Goal: Task Accomplishment & Management: Use online tool/utility

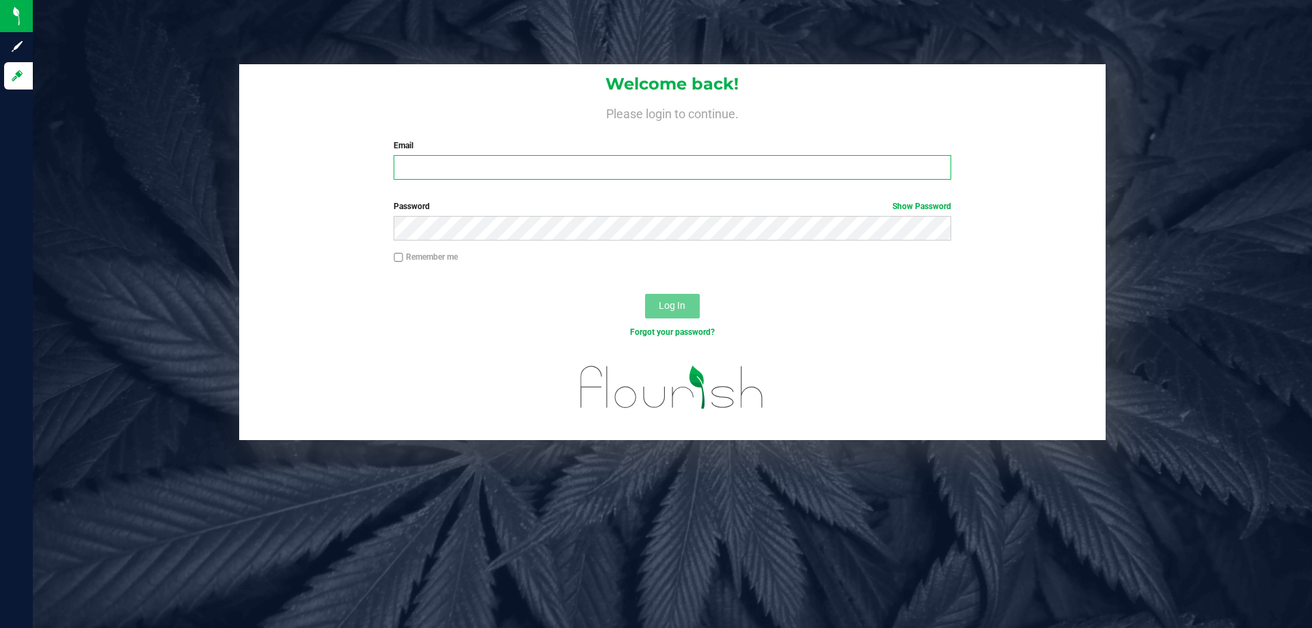
click at [599, 167] on input "Email" at bounding box center [672, 167] width 557 height 25
type input "K"
type input "[EMAIL_ADDRESS][DOMAIN_NAME]"
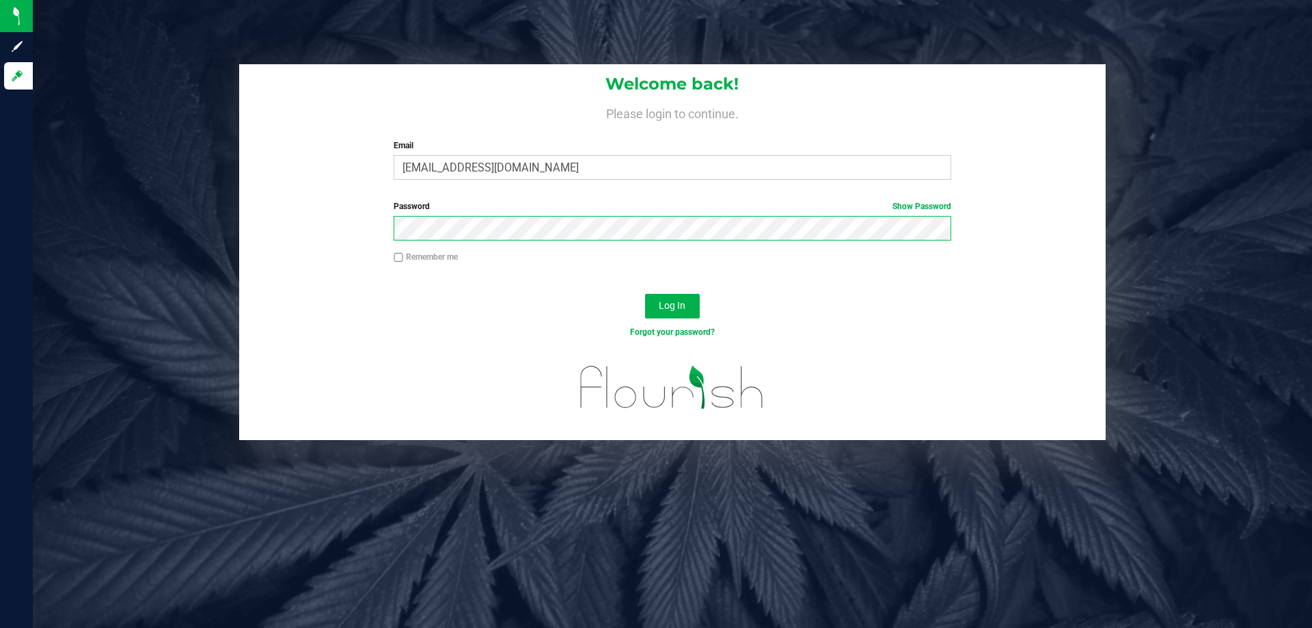
click at [645, 294] on button "Log In" at bounding box center [672, 306] width 55 height 25
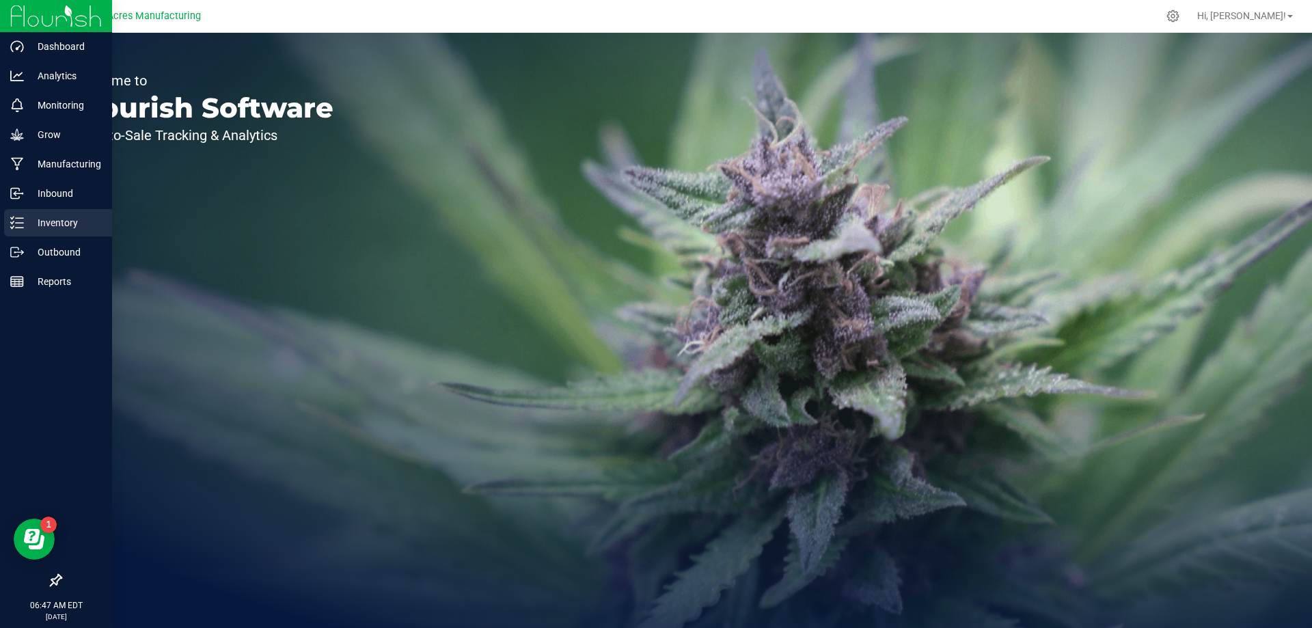
click at [21, 228] on line at bounding box center [20, 228] width 8 height 0
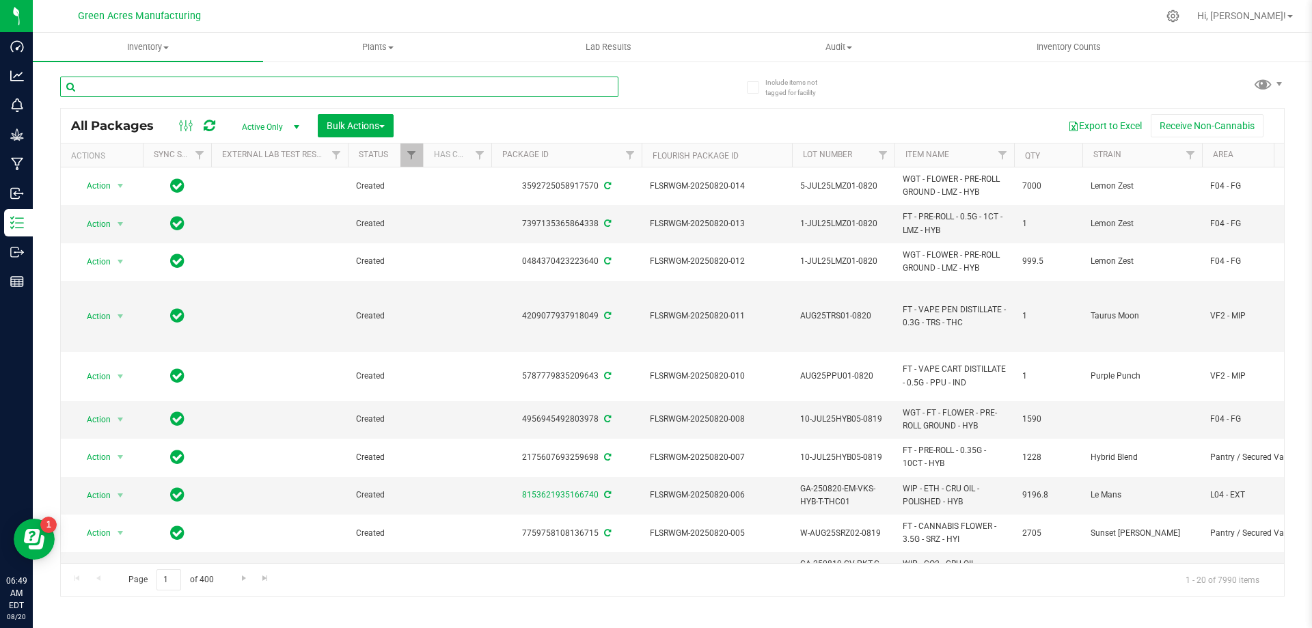
click at [375, 84] on input "text" at bounding box center [339, 87] width 558 height 20
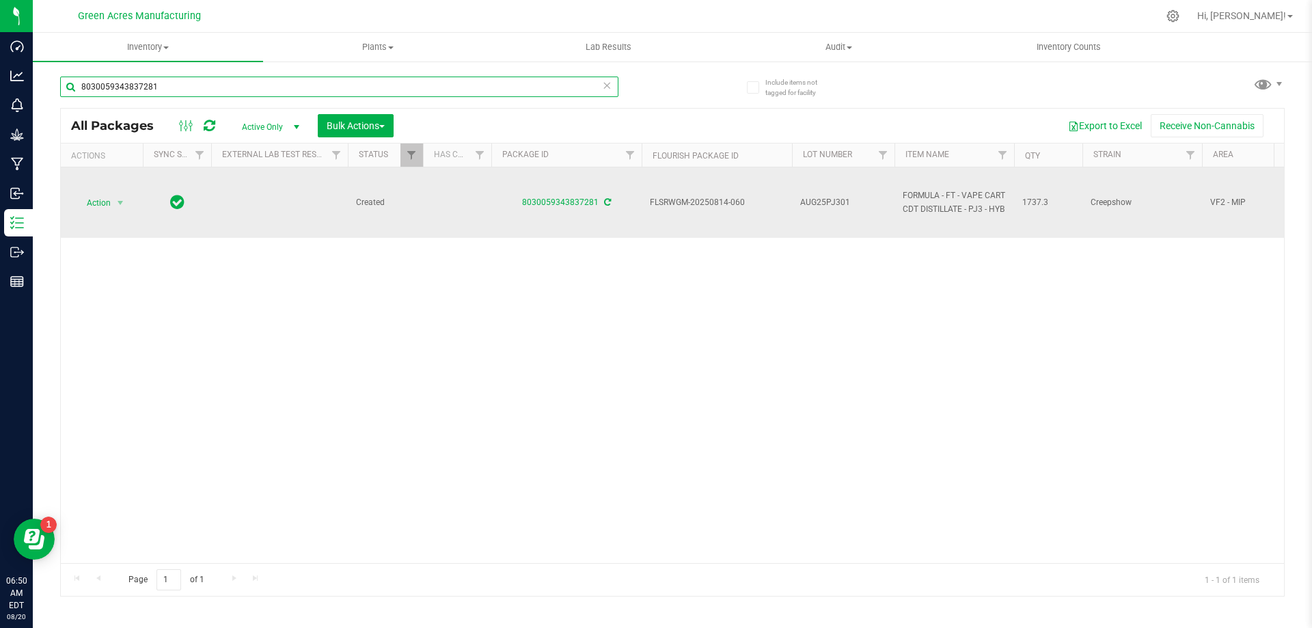
type input "8030059343837281"
click at [825, 201] on span "AUG25PJ301" at bounding box center [843, 202] width 86 height 13
type input "AUG25PJ301-0820"
click at [894, 361] on div "All Packages Active Only Active Only Lab Samples Locked All External Internal B…" at bounding box center [672, 352] width 1225 height 489
click at [119, 197] on span "select" at bounding box center [120, 202] width 11 height 11
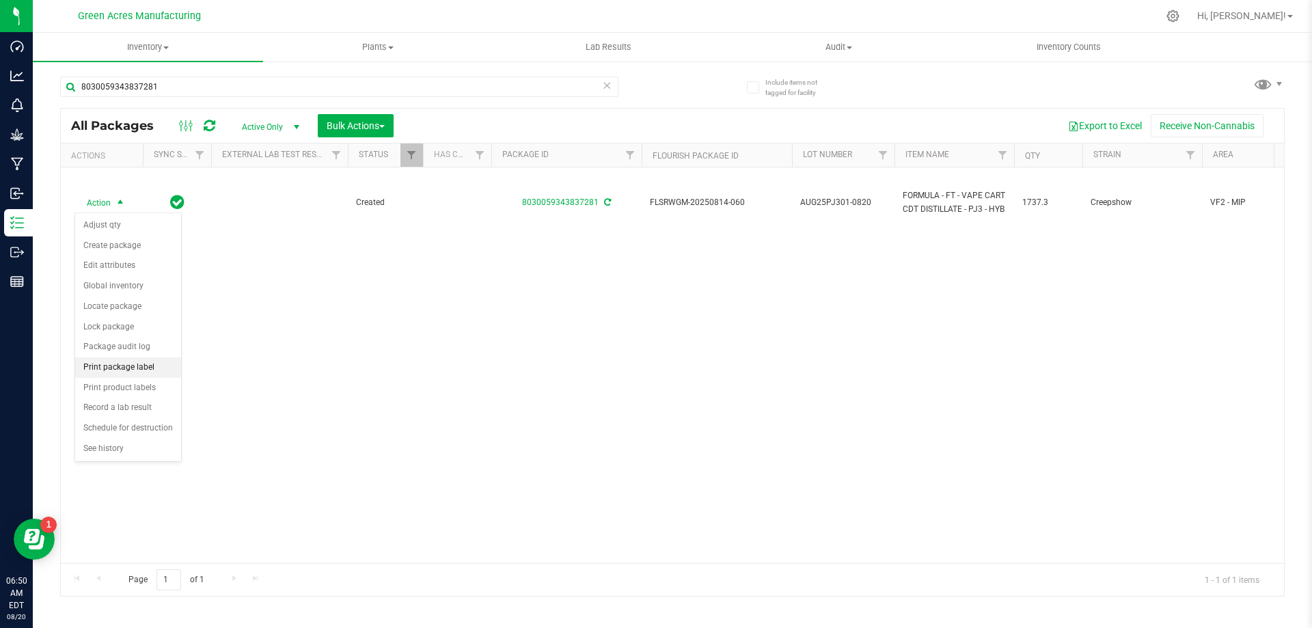
click at [135, 372] on li "Print package label" at bounding box center [128, 367] width 106 height 20
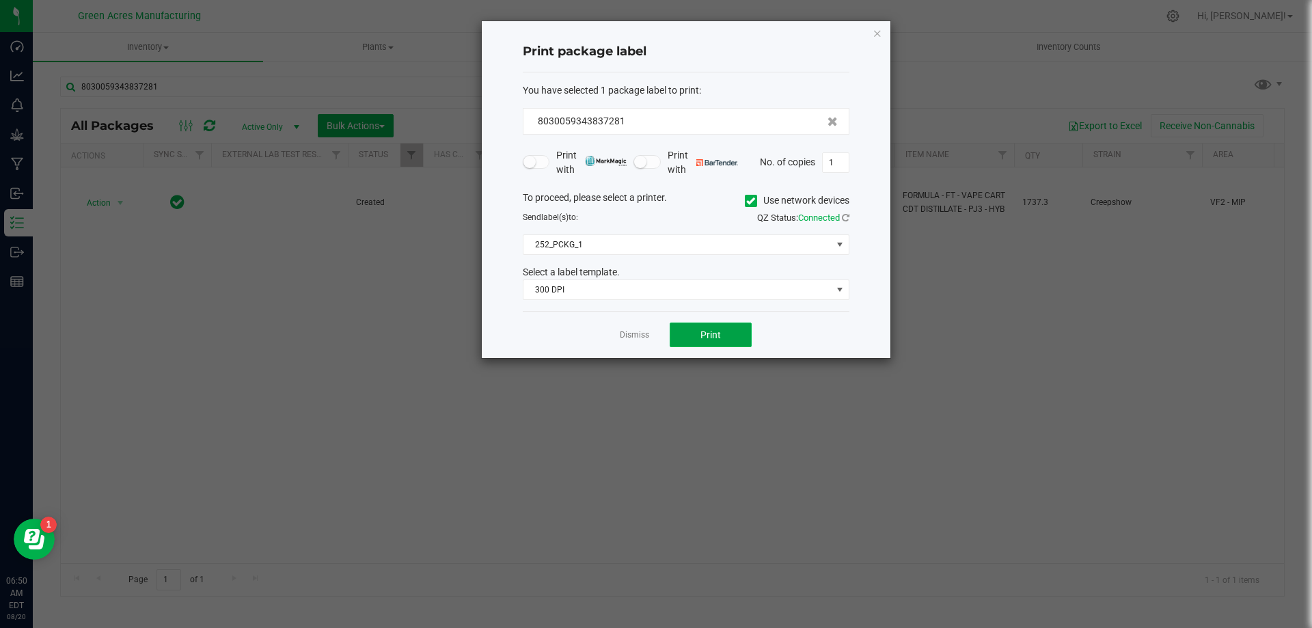
click at [701, 329] on span "Print" at bounding box center [710, 334] width 20 height 11
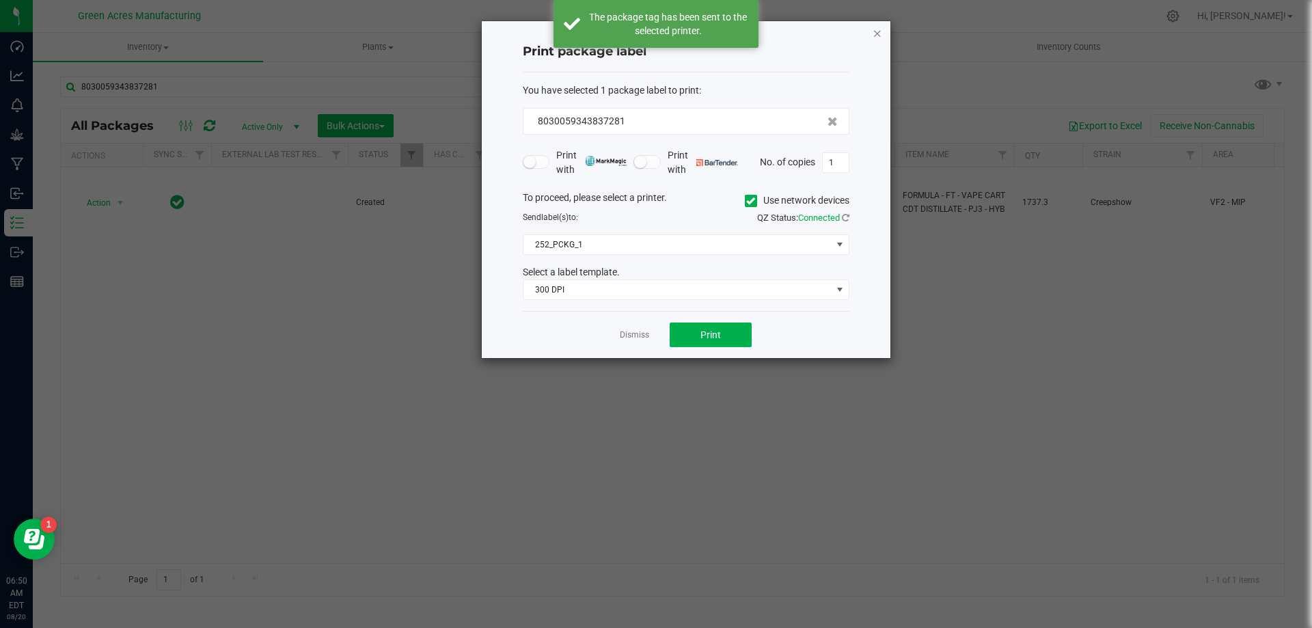
click at [878, 30] on icon "button" at bounding box center [878, 33] width 10 height 16
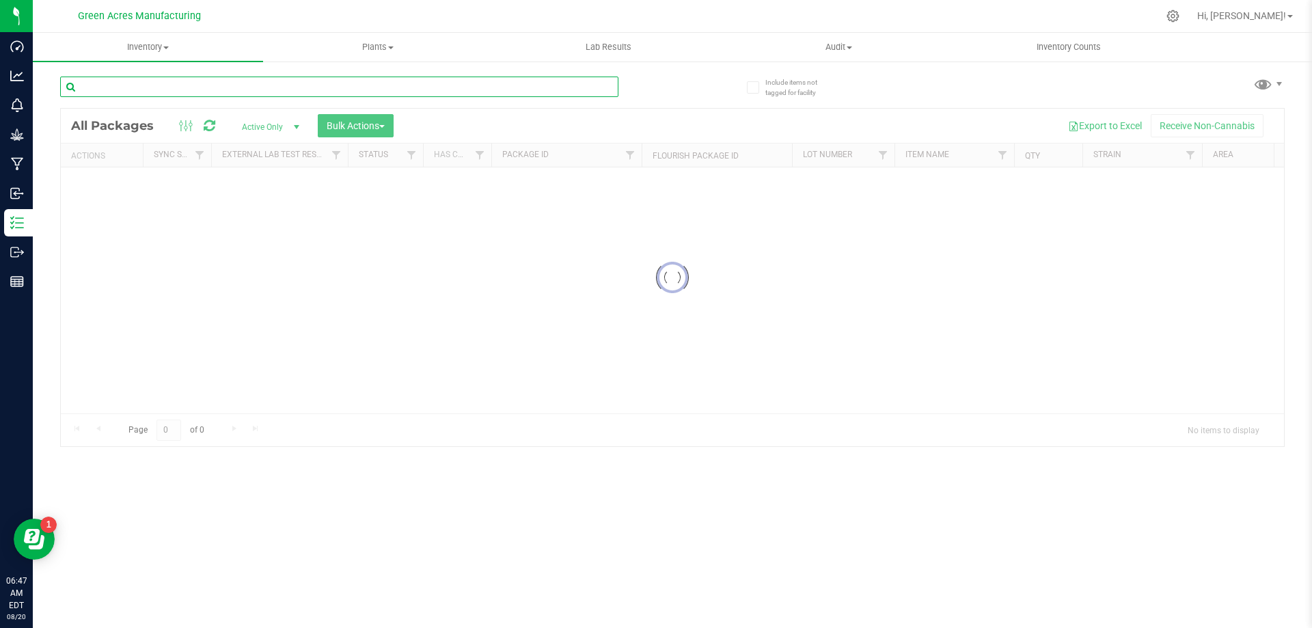
click at [163, 90] on input "text" at bounding box center [339, 87] width 558 height 20
type input "8030059343837281"
click at [1173, 284] on div at bounding box center [672, 278] width 1223 height 338
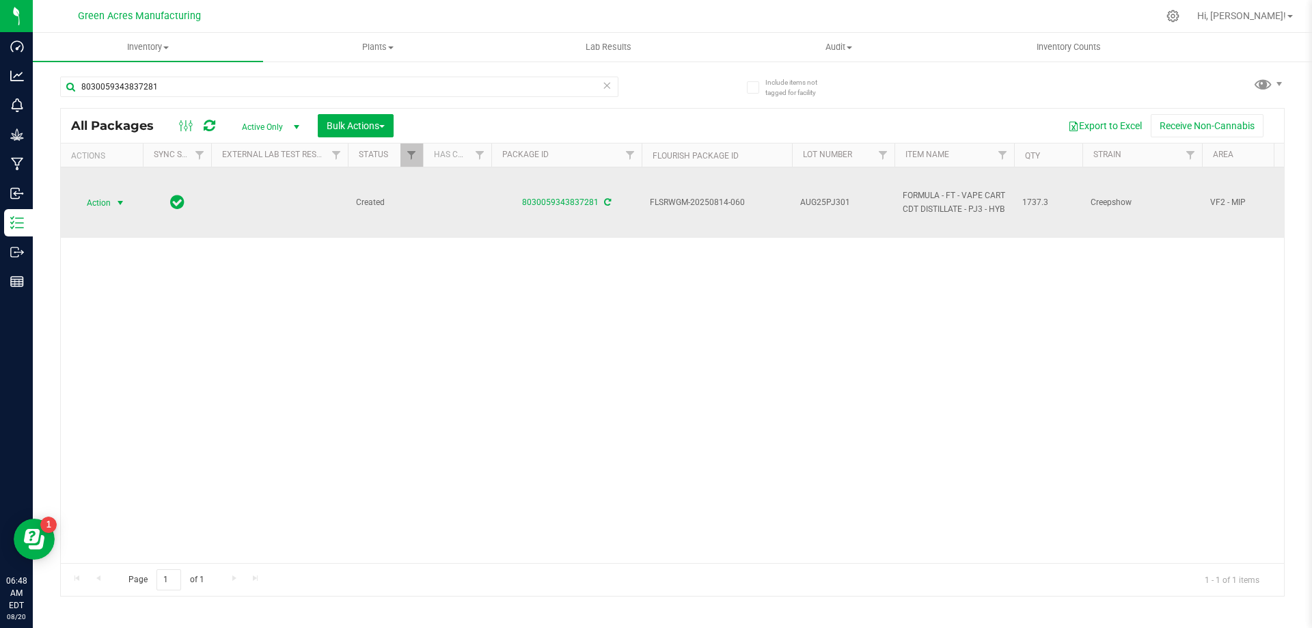
click at [117, 203] on span "select" at bounding box center [120, 202] width 11 height 11
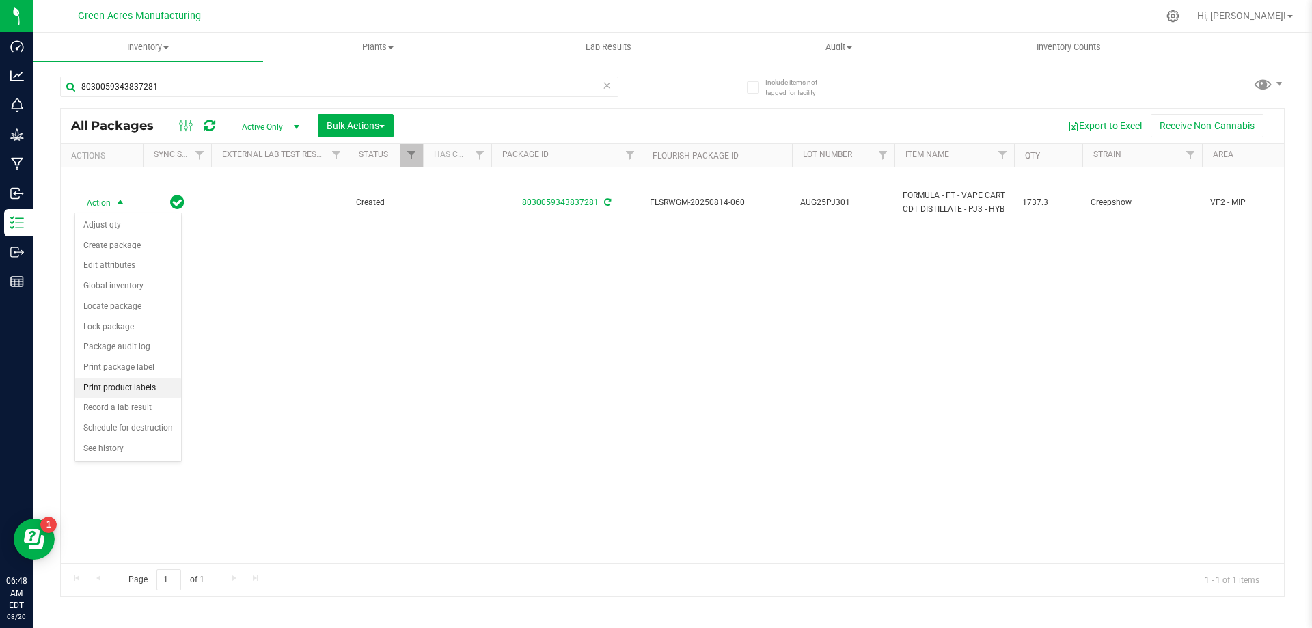
click at [165, 383] on li "Print product labels" at bounding box center [128, 388] width 106 height 20
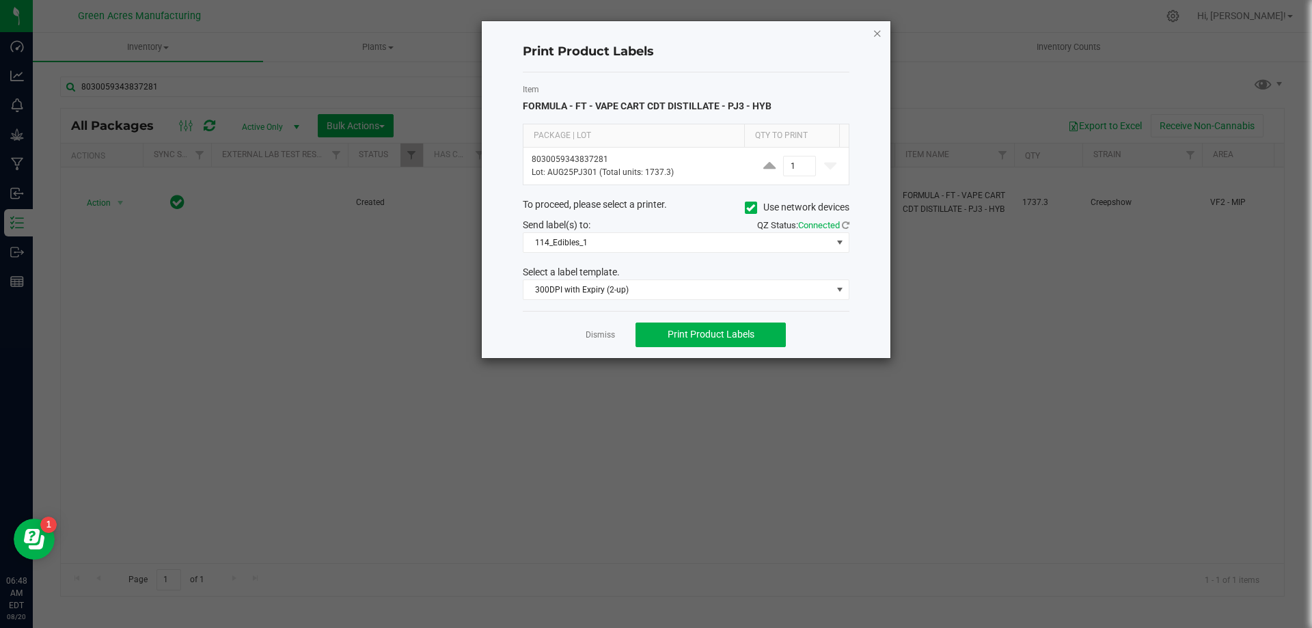
click at [875, 33] on icon "button" at bounding box center [878, 33] width 10 height 16
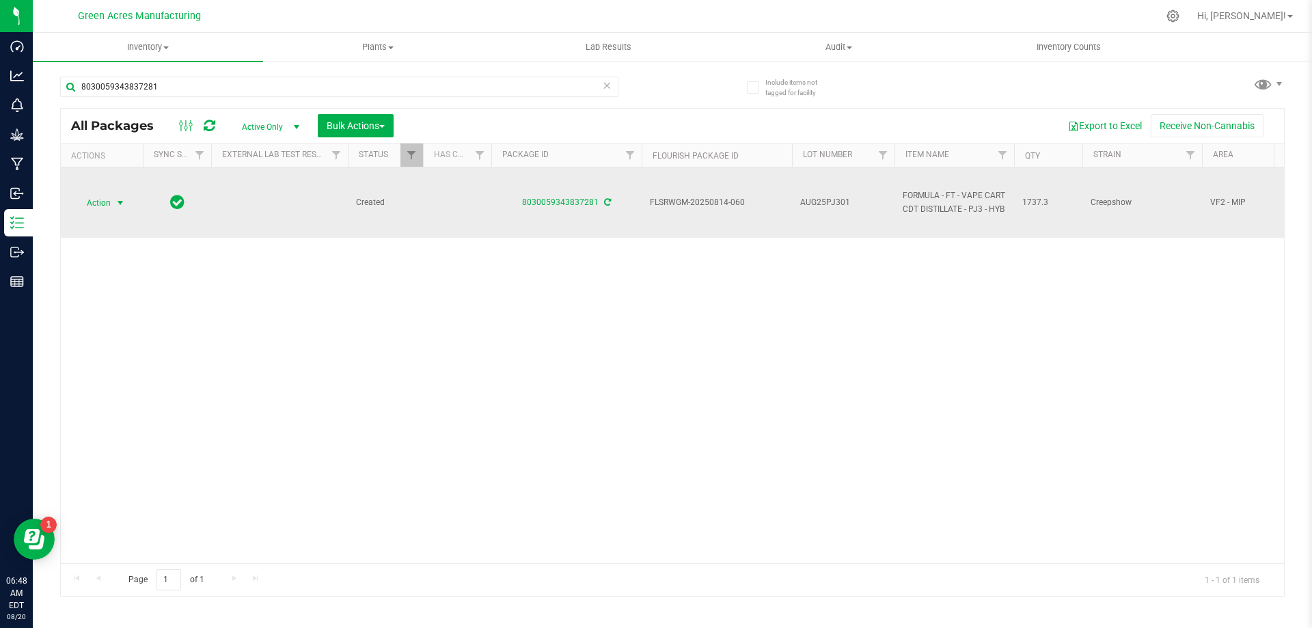
click at [108, 202] on span "Action" at bounding box center [92, 202] width 37 height 19
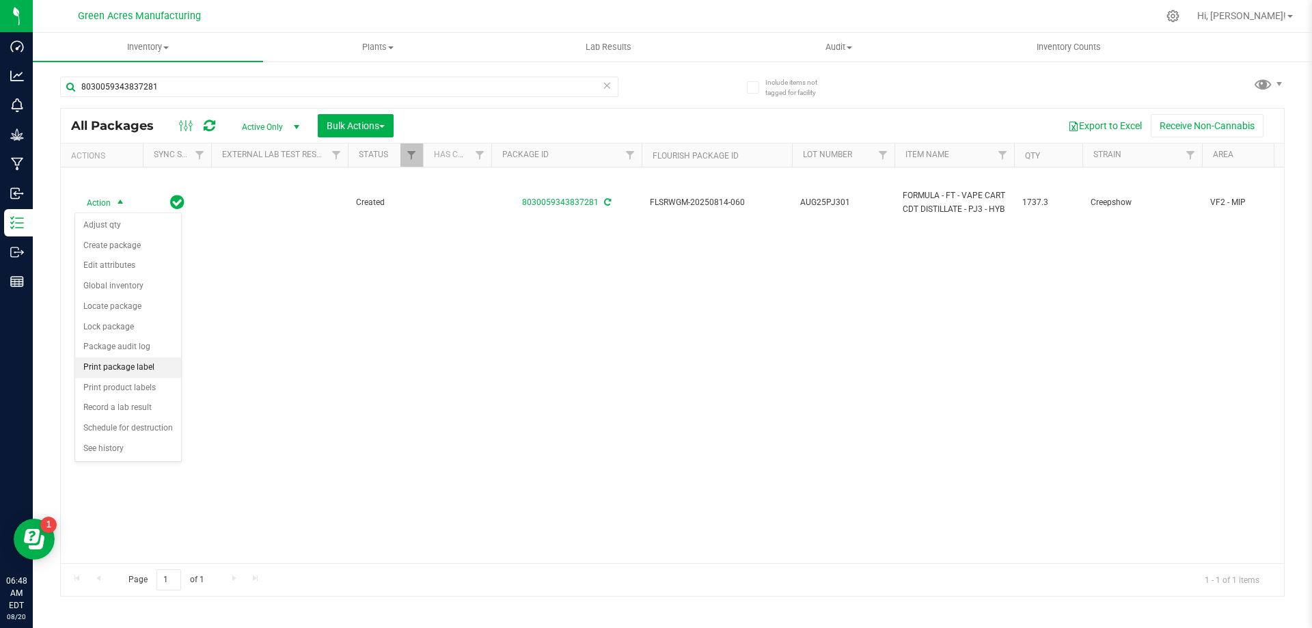
click at [145, 374] on li "Print package label" at bounding box center [128, 367] width 106 height 20
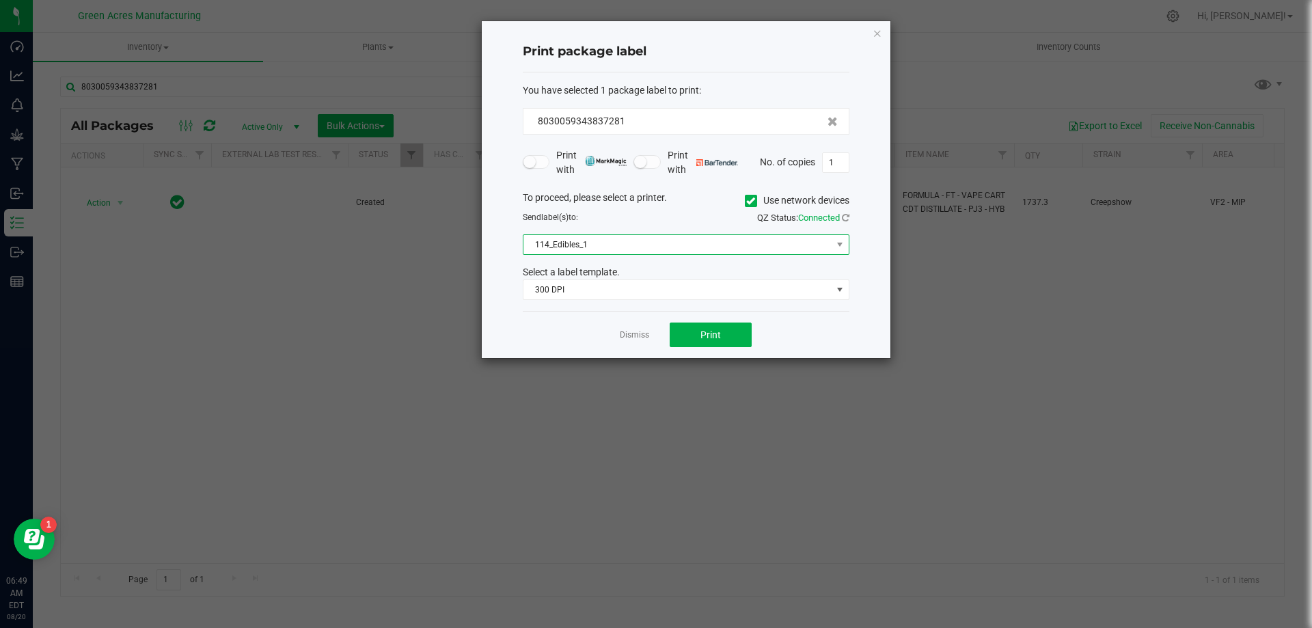
click at [735, 251] on span "114_Edibles_1" at bounding box center [677, 244] width 308 height 19
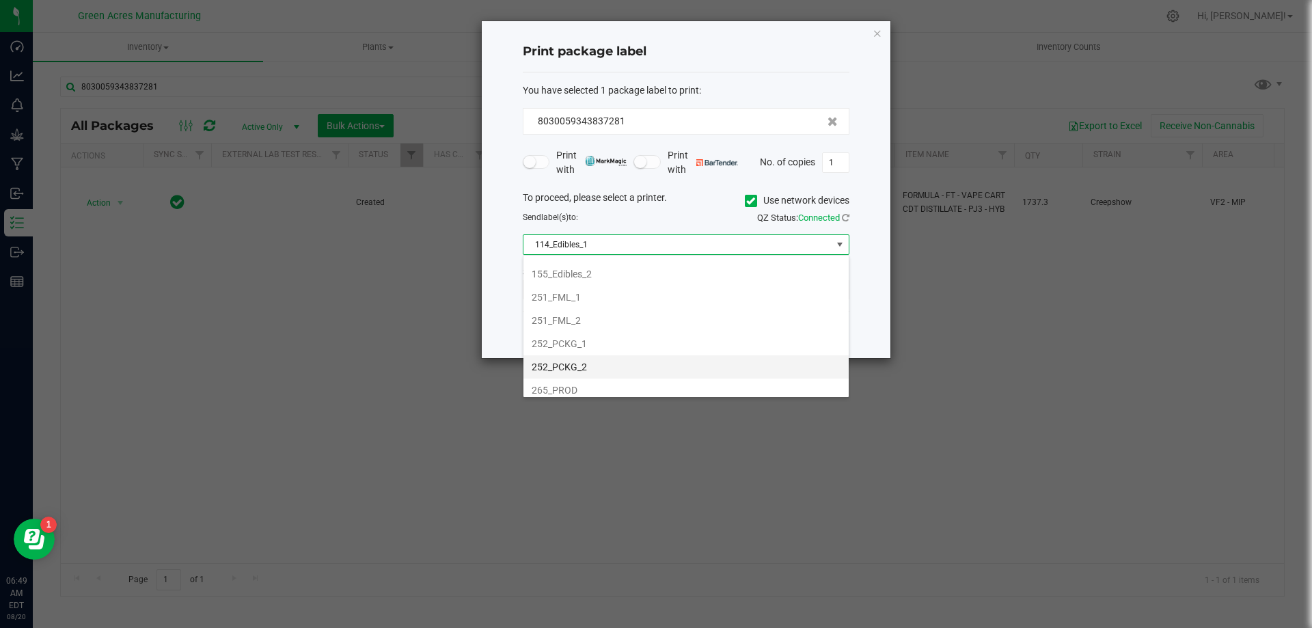
scroll to position [137, 0]
click at [708, 316] on li "252_PCKG_1" at bounding box center [685, 318] width 325 height 23
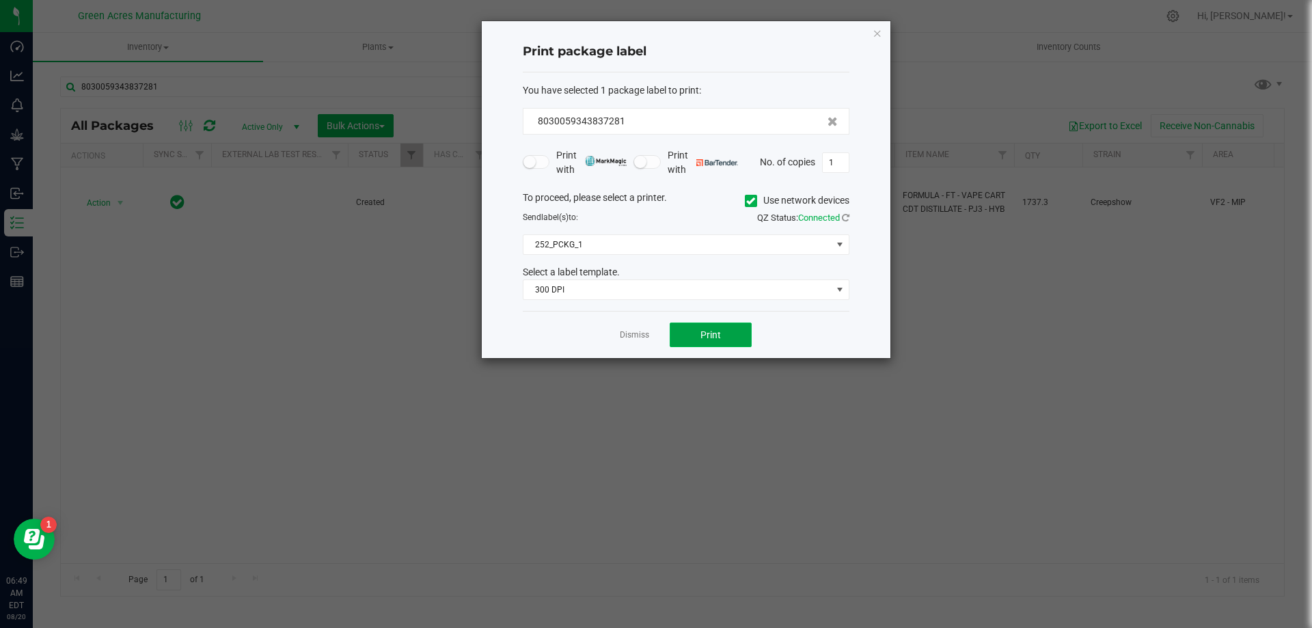
click at [728, 331] on button "Print" at bounding box center [711, 335] width 82 height 25
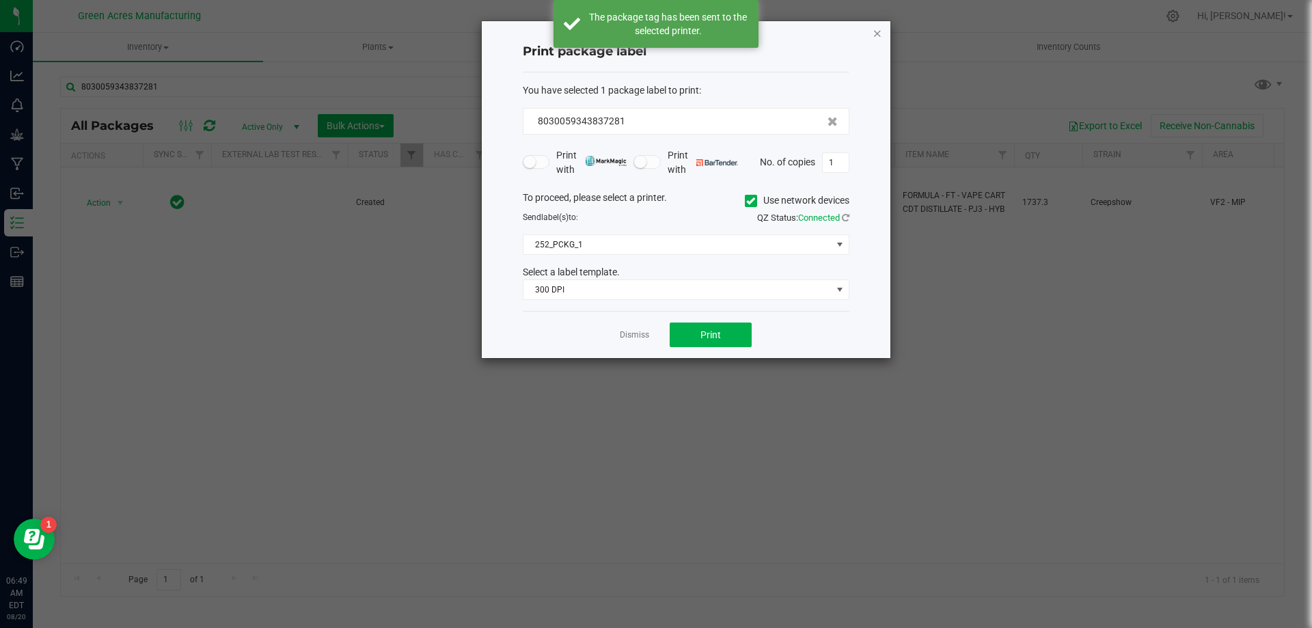
click at [881, 31] on icon "button" at bounding box center [878, 33] width 10 height 16
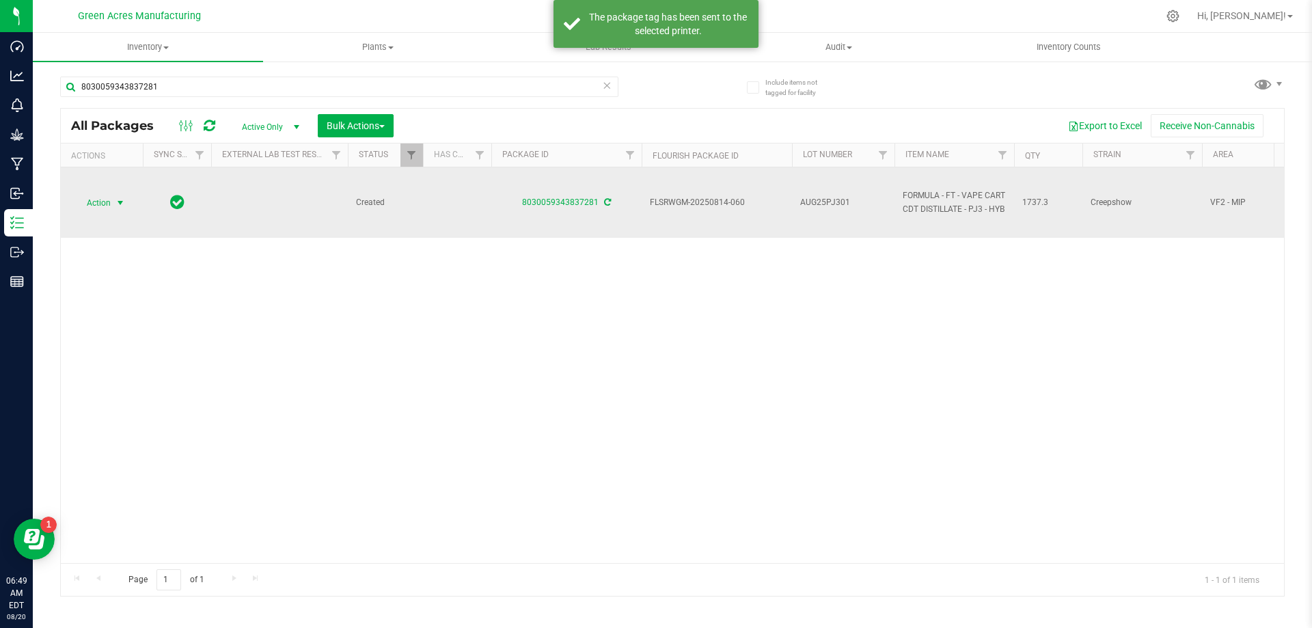
click at [113, 210] on span "select" at bounding box center [120, 202] width 17 height 19
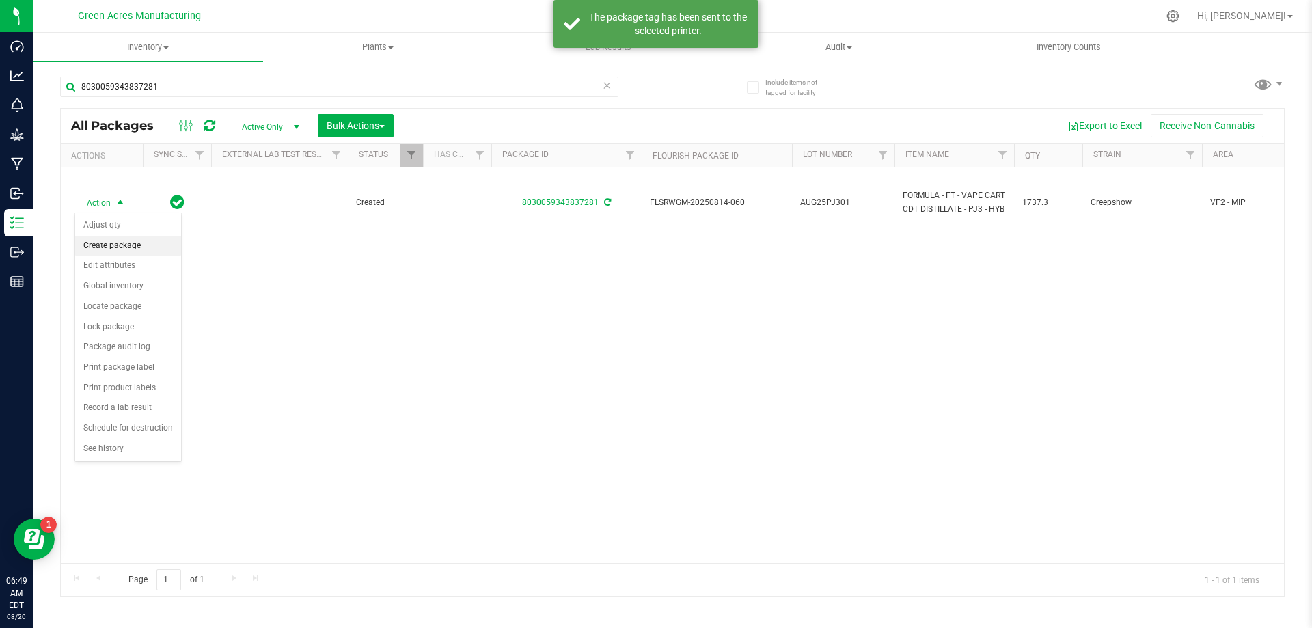
click at [124, 245] on li "Create package" at bounding box center [128, 246] width 106 height 20
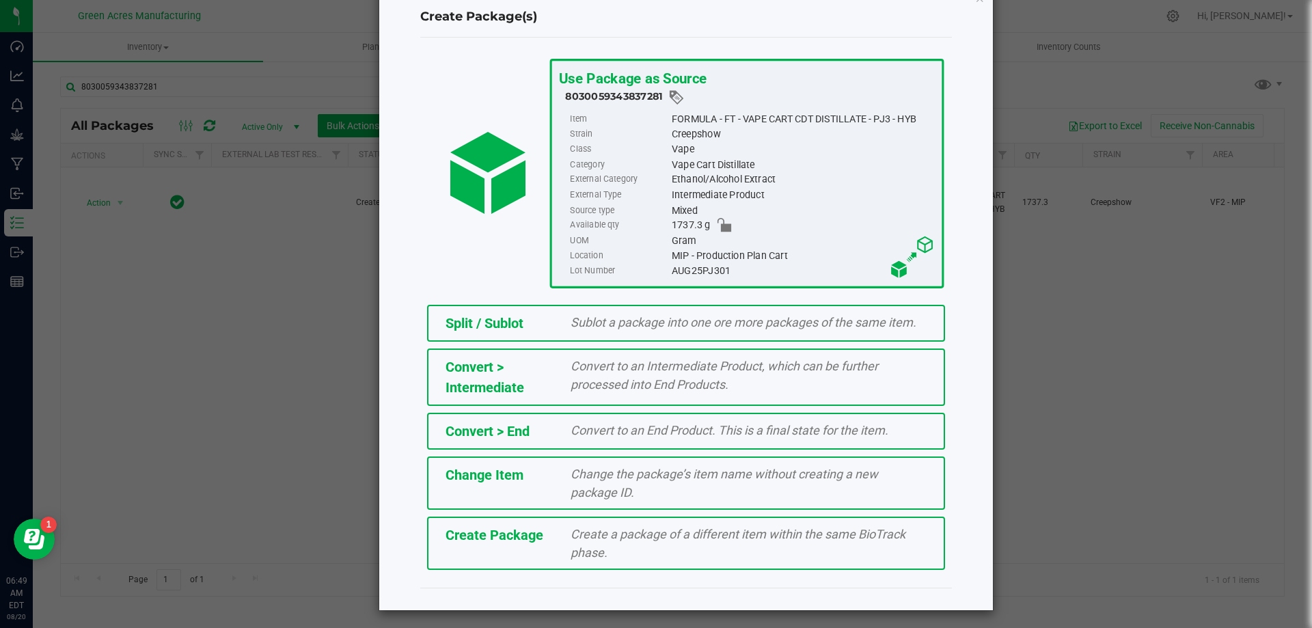
scroll to position [53, 0]
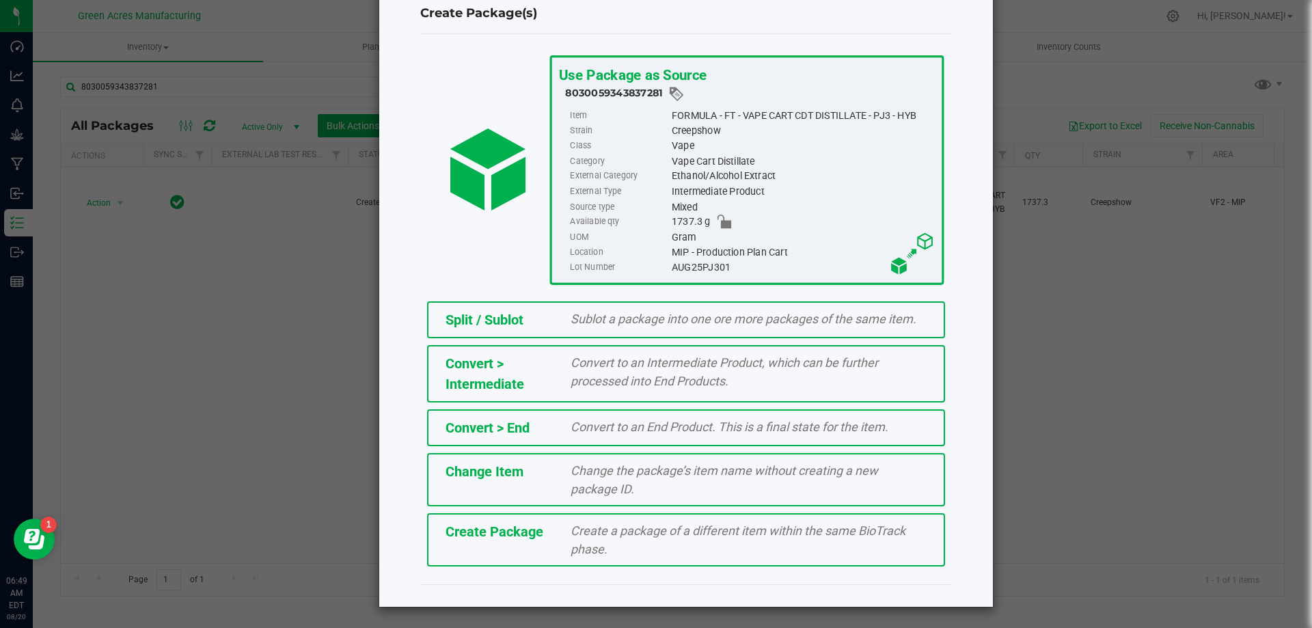
click at [508, 538] on span "Create Package" at bounding box center [495, 531] width 98 height 16
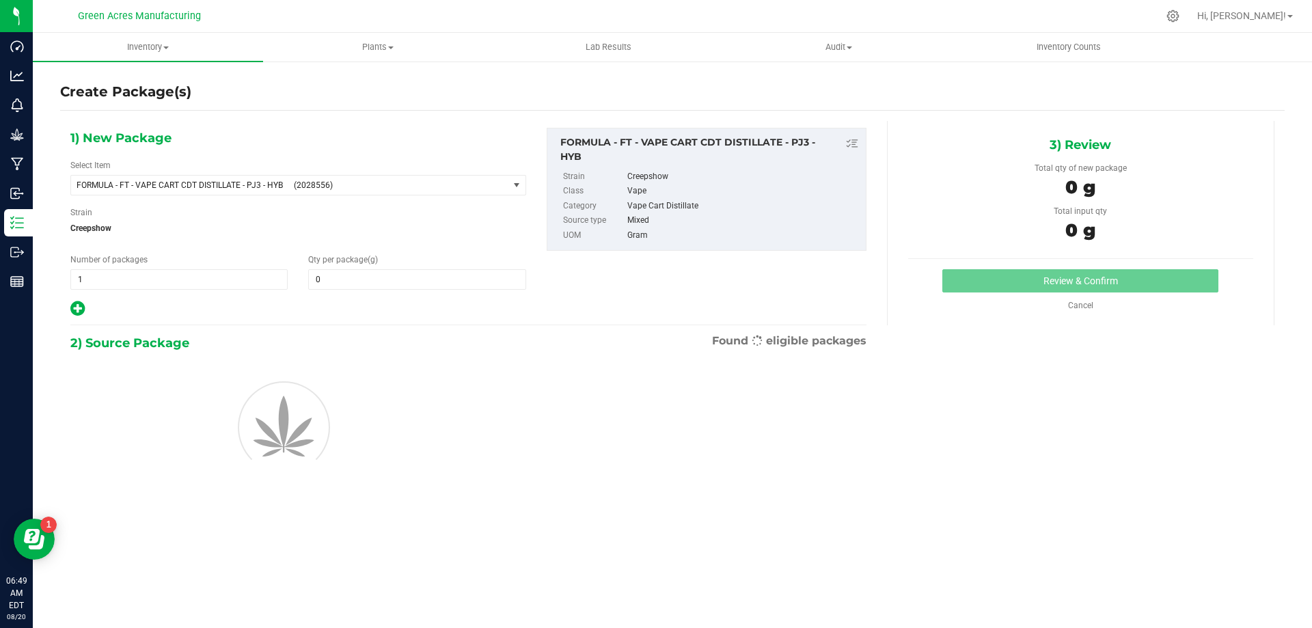
type input "0.0000"
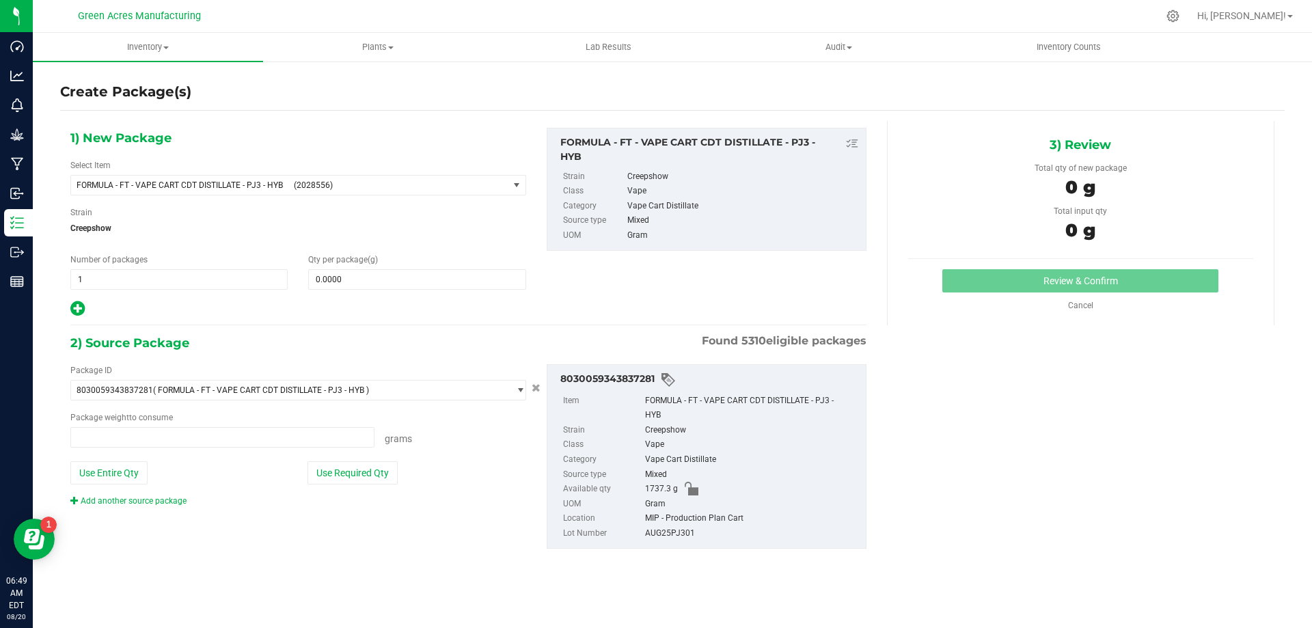
type input "0.0000 g"
click at [176, 189] on span "FORMULA - FT - VAPE CART CDT DISTILLATE - PJ3 - HYB" at bounding box center [181, 185] width 209 height 10
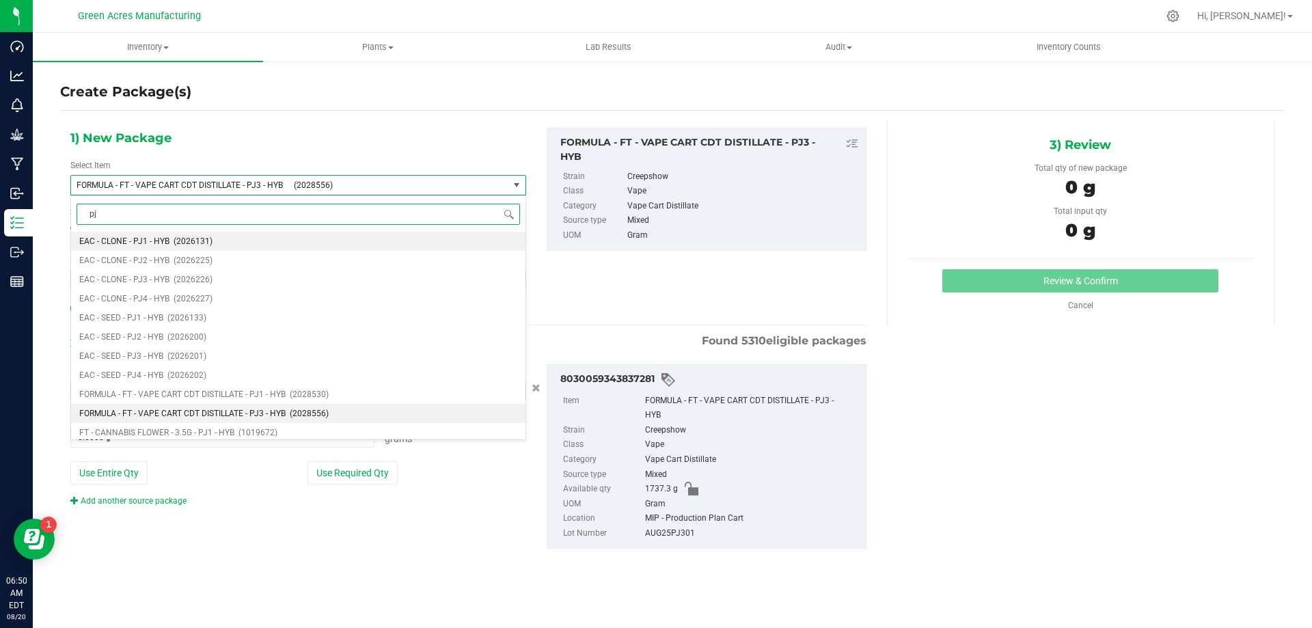
type input "pj3"
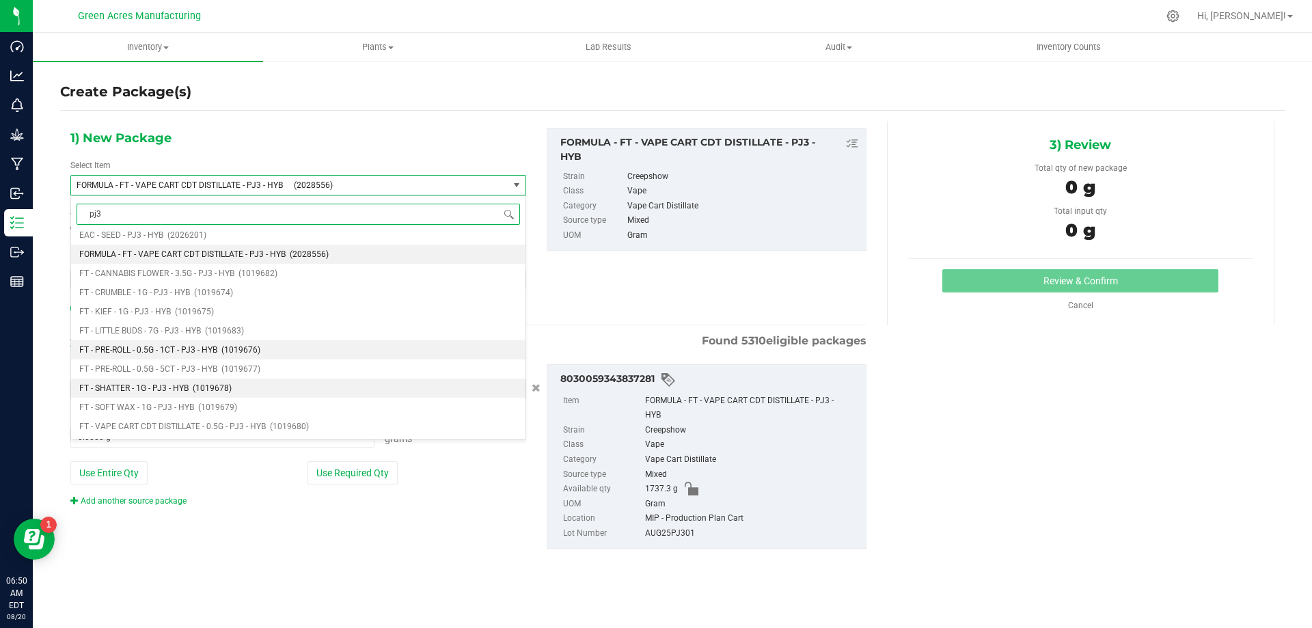
scroll to position [68, 0]
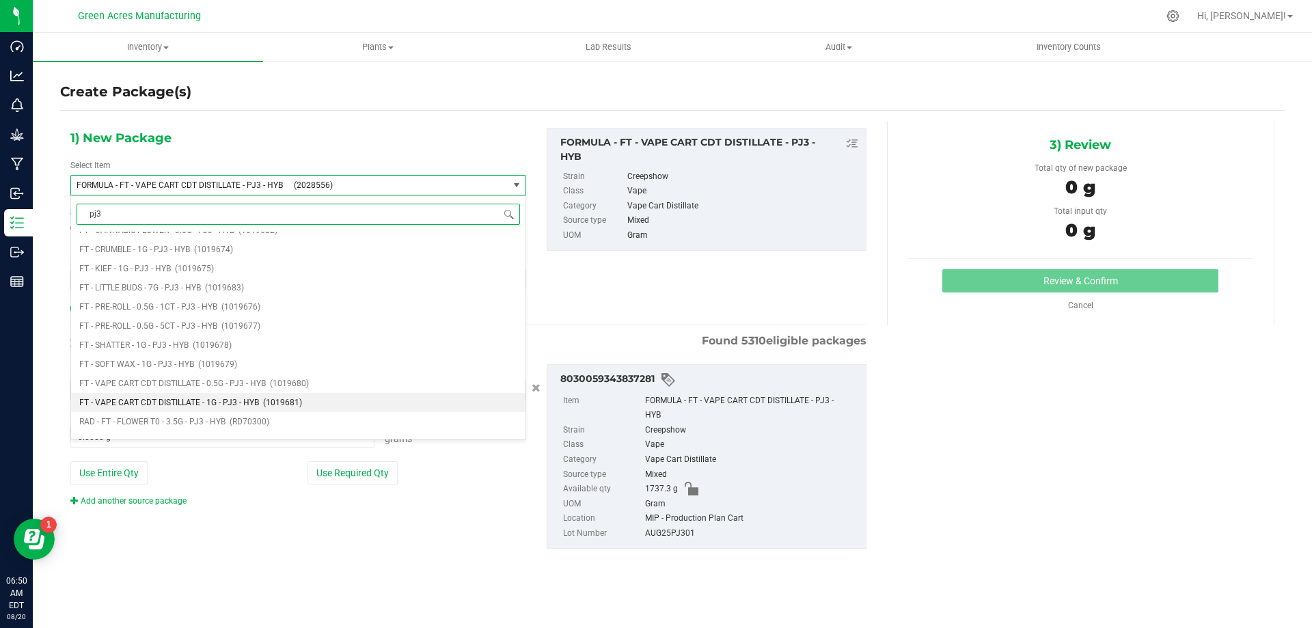
click at [254, 405] on span "FT - VAPE CART CDT DISTILLATE - 1G - PJ3 - HYB" at bounding box center [169, 403] width 180 height 10
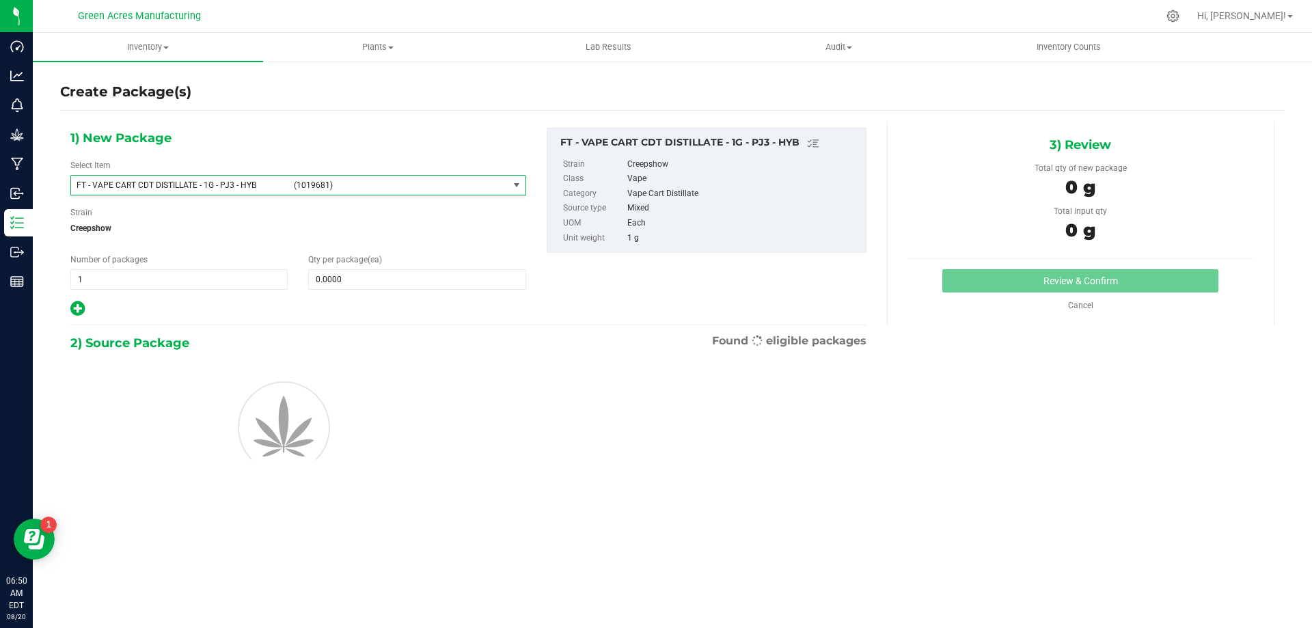
type input "0"
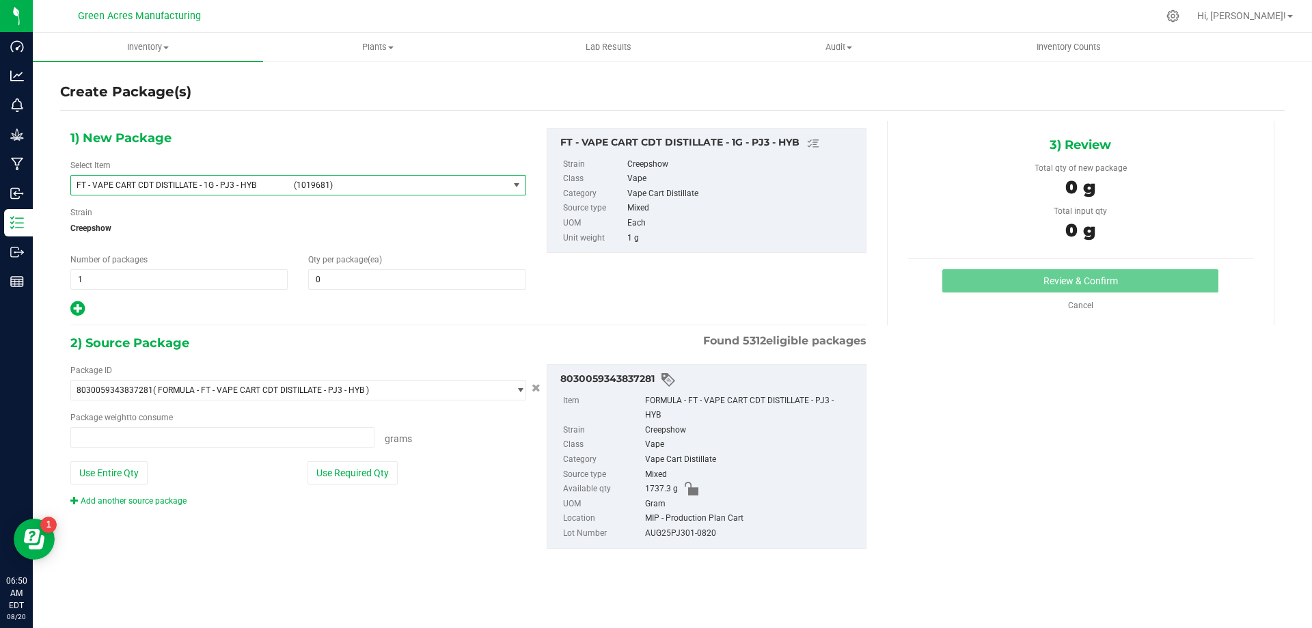
type input "0.0000 g"
click at [349, 474] on button "Use Required Qty" at bounding box center [352, 472] width 90 height 23
click at [379, 291] on div "1) New Package Select Item FT - VAPE CART CDT DISTILLATE - 1G - PJ3 - HYB (1019…" at bounding box center [298, 223] width 476 height 190
click at [382, 275] on span at bounding box center [416, 279] width 217 height 20
type input "1"
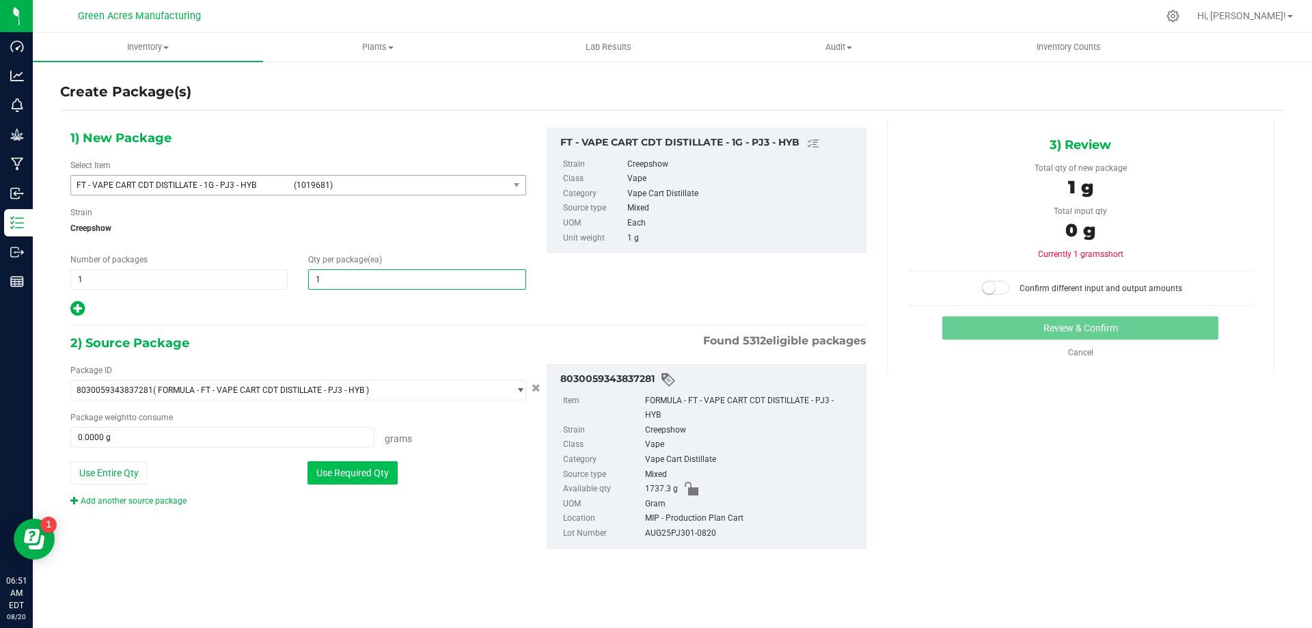
type input "1"
click at [391, 474] on button "Use Required Qty" at bounding box center [352, 472] width 90 height 23
type input "1.0000 g"
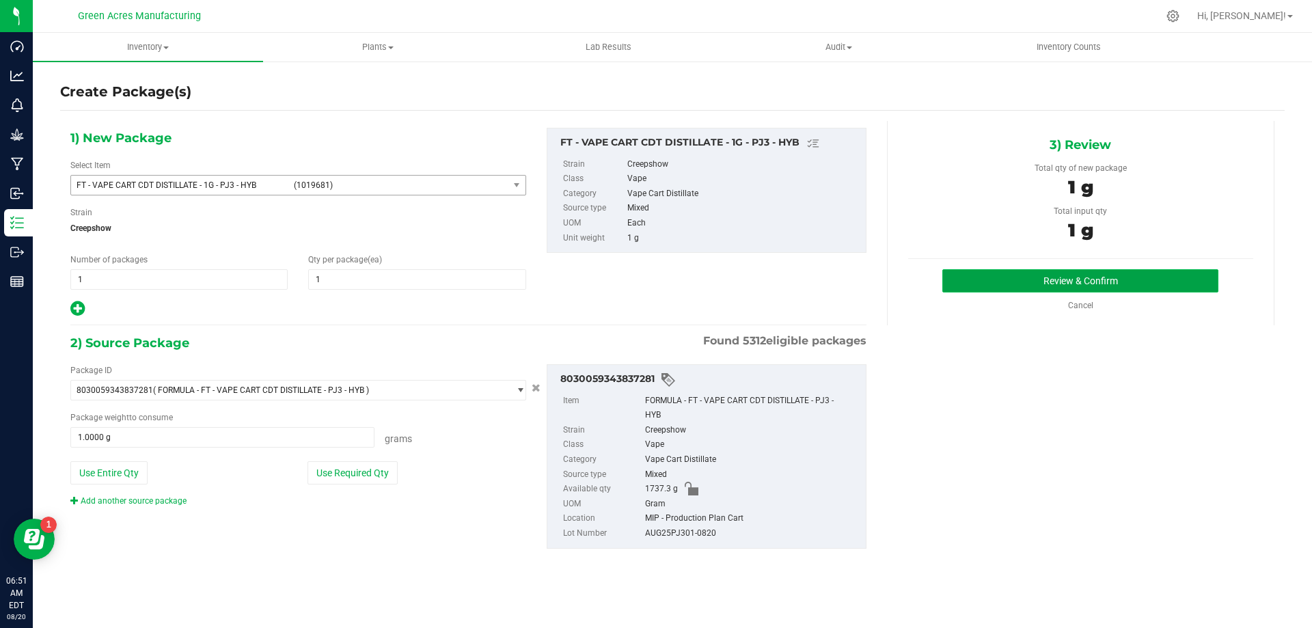
click at [1097, 288] on button "Review & Confirm" at bounding box center [1080, 280] width 276 height 23
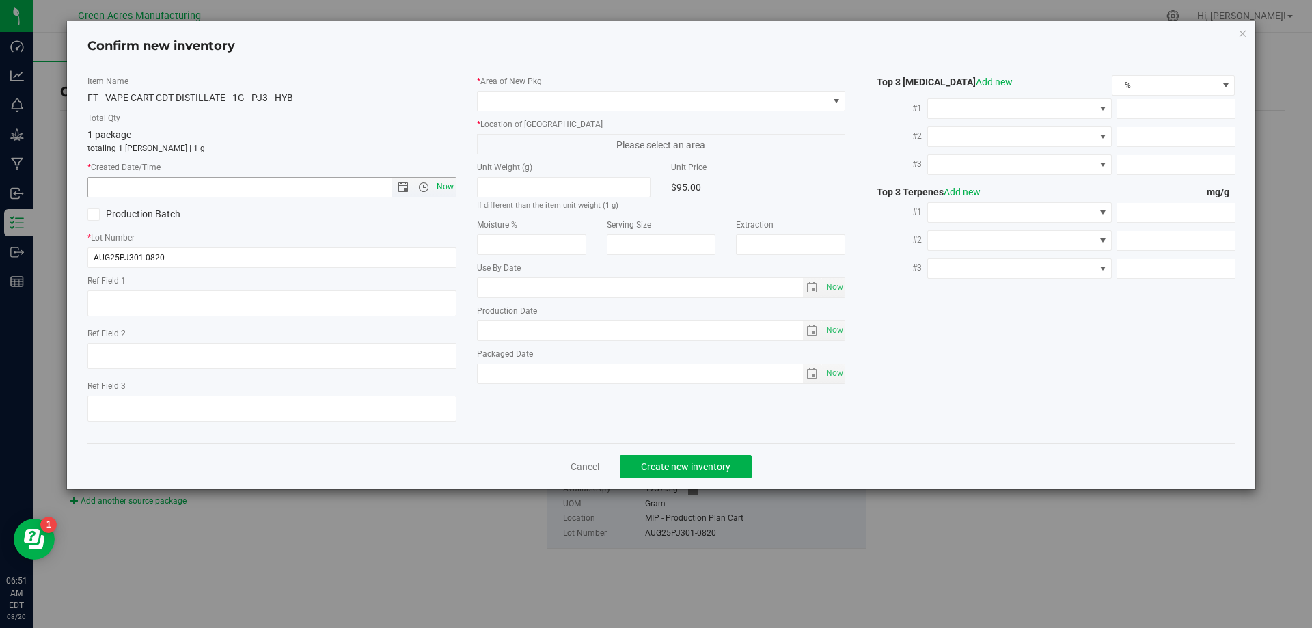
click at [451, 184] on span "Now" at bounding box center [444, 187] width 23 height 20
type input "8/20/2025 6:51 AM"
click at [685, 105] on span at bounding box center [653, 101] width 351 height 19
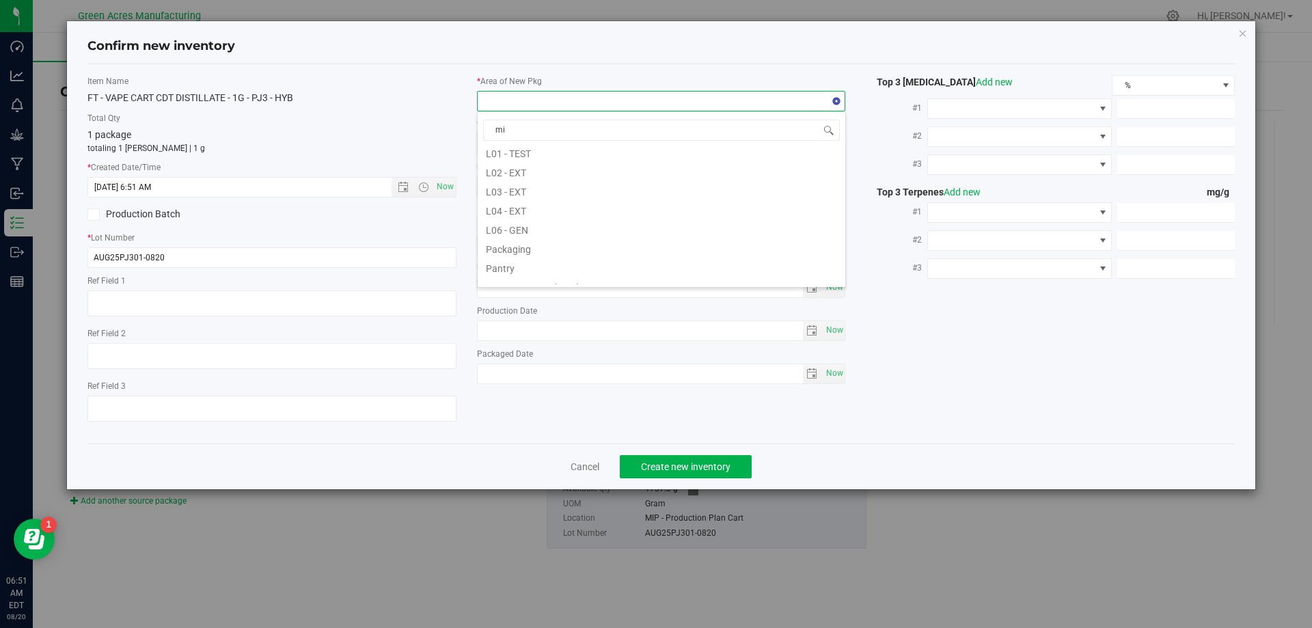
scroll to position [0, 0]
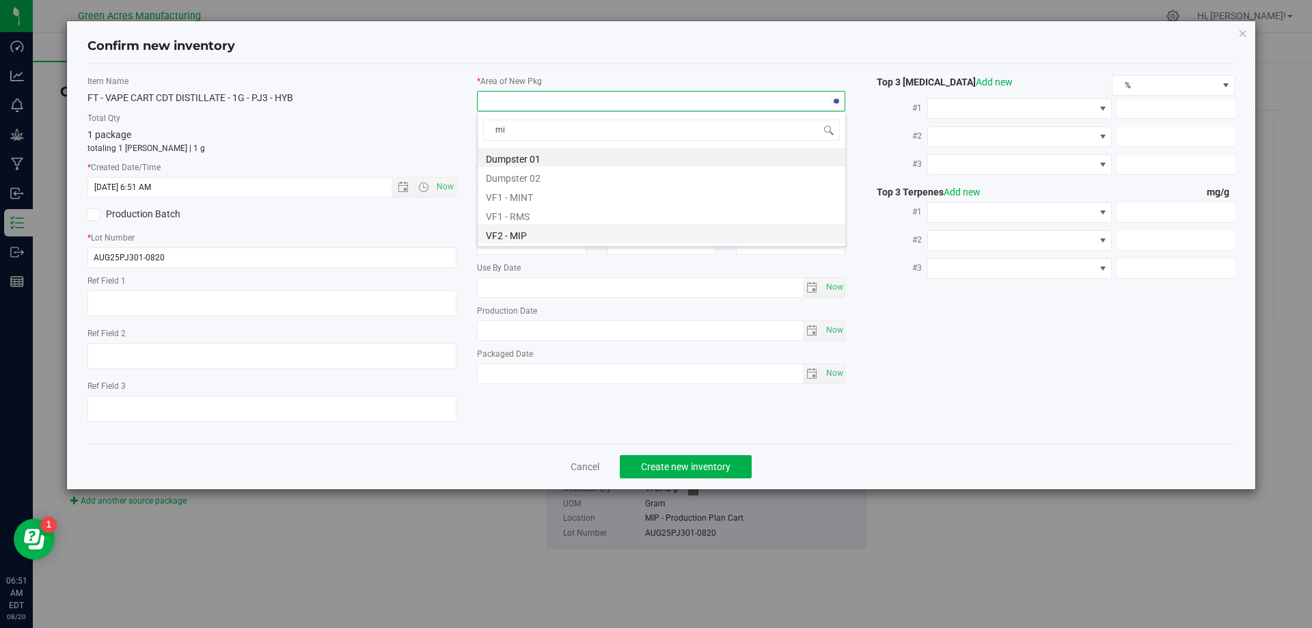
type input "mip"
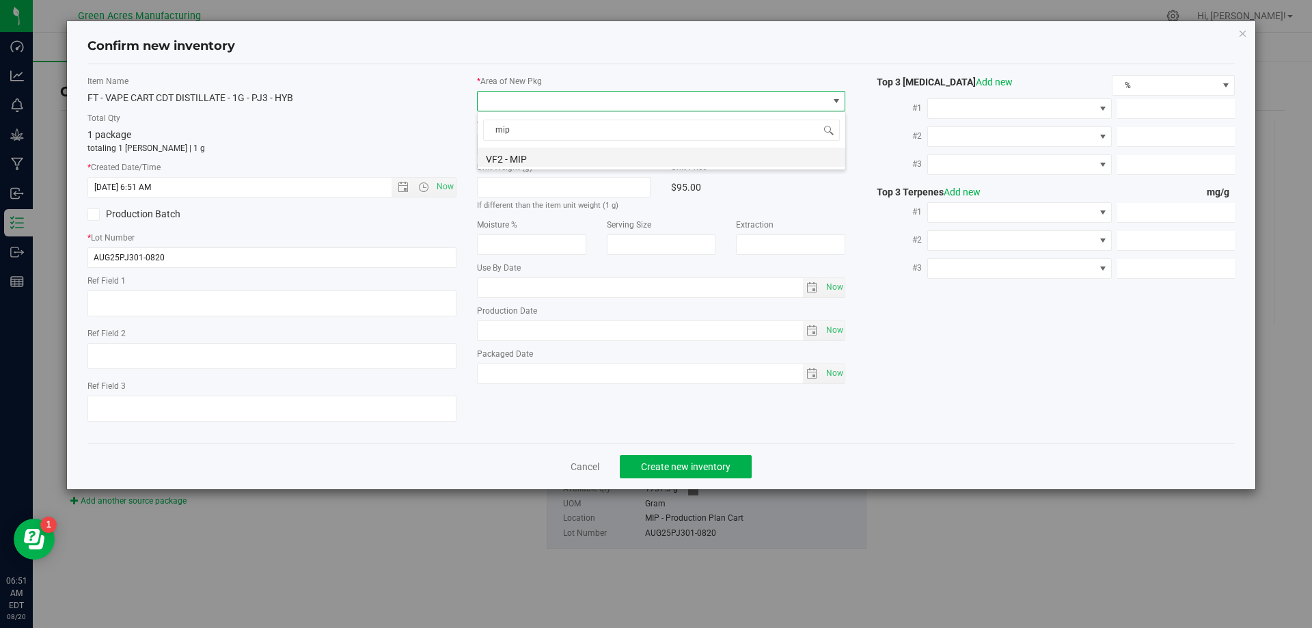
click at [702, 159] on li "VF2 - MIP" at bounding box center [662, 157] width 368 height 19
click at [699, 135] on span "MIP - Cannabis Waste" at bounding box center [653, 144] width 351 height 19
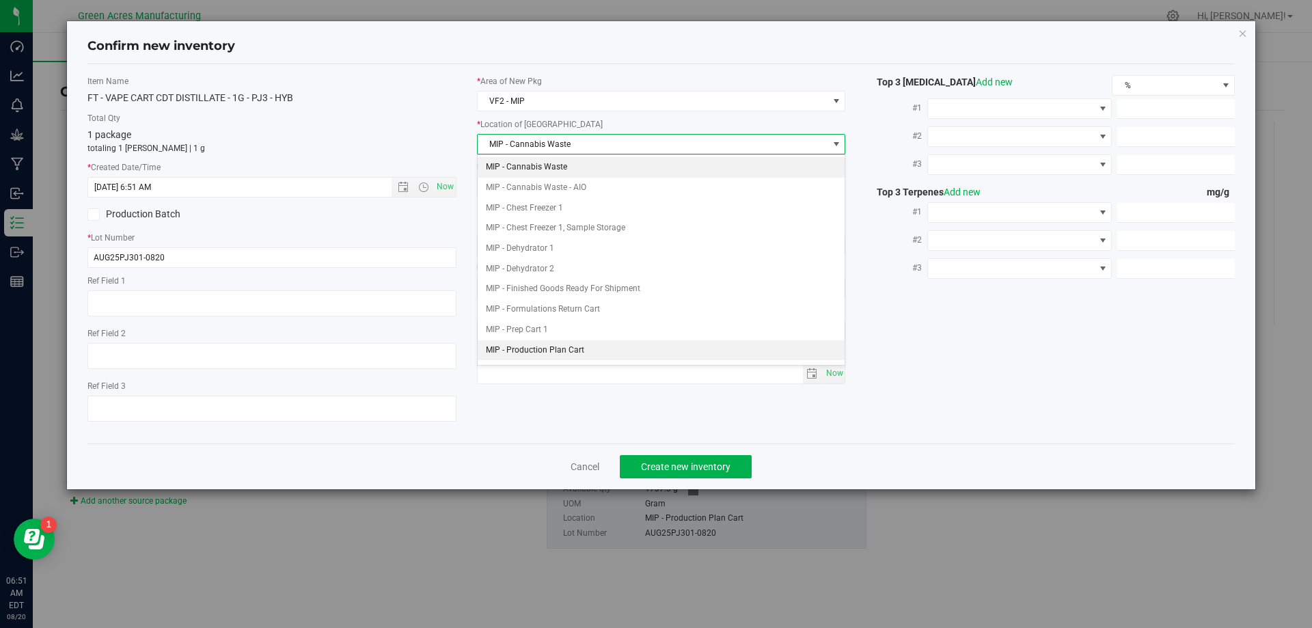
click at [683, 346] on li "MIP - Production Plan Cart" at bounding box center [662, 350] width 368 height 20
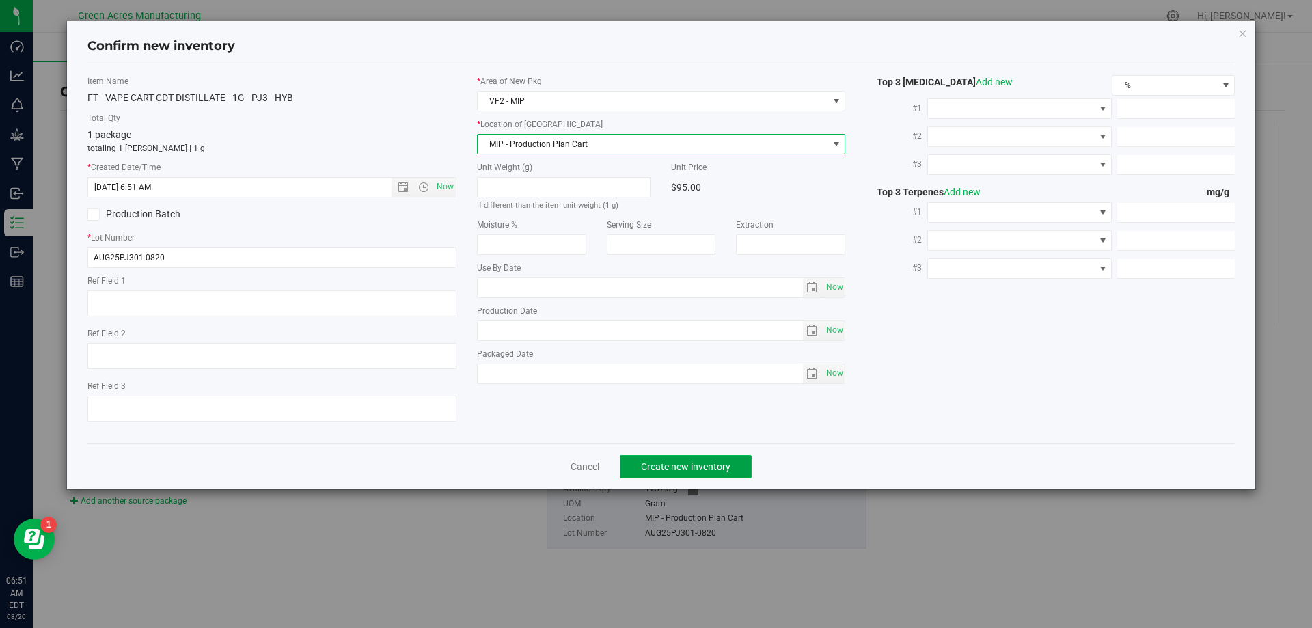
click at [688, 466] on span "Create new inventory" at bounding box center [686, 466] width 90 height 11
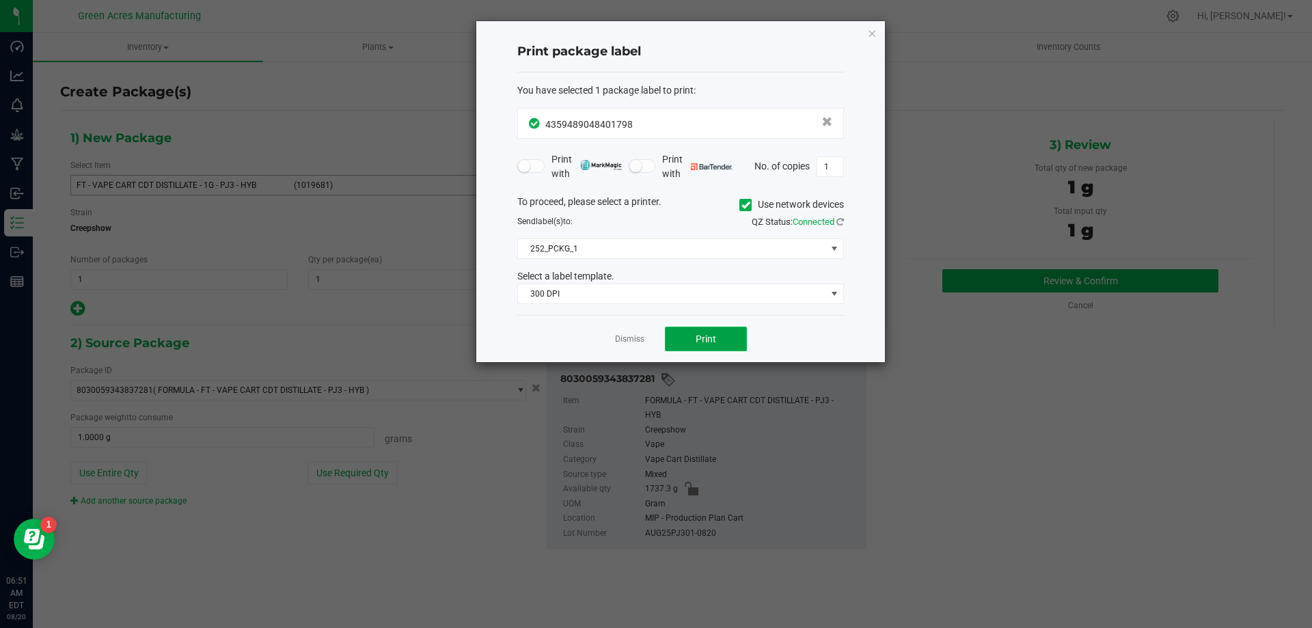
click at [705, 336] on span "Print" at bounding box center [706, 338] width 20 height 11
click at [871, 33] on icon "button" at bounding box center [872, 33] width 10 height 16
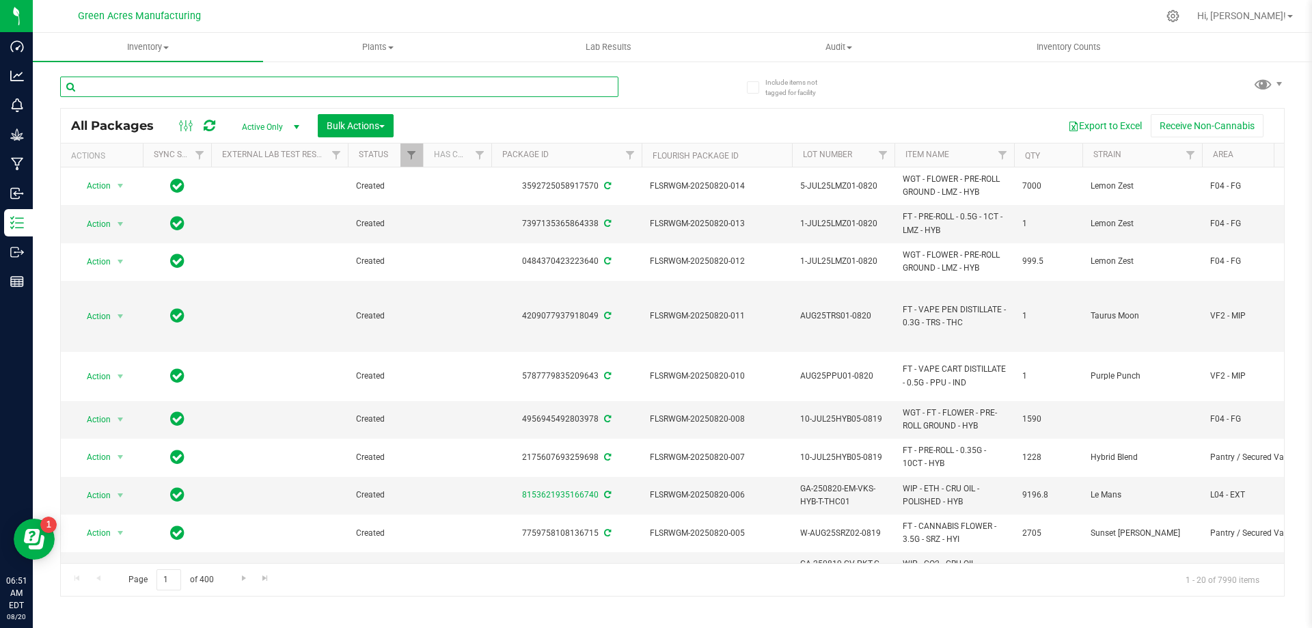
click at [392, 90] on input "text" at bounding box center [339, 87] width 558 height 20
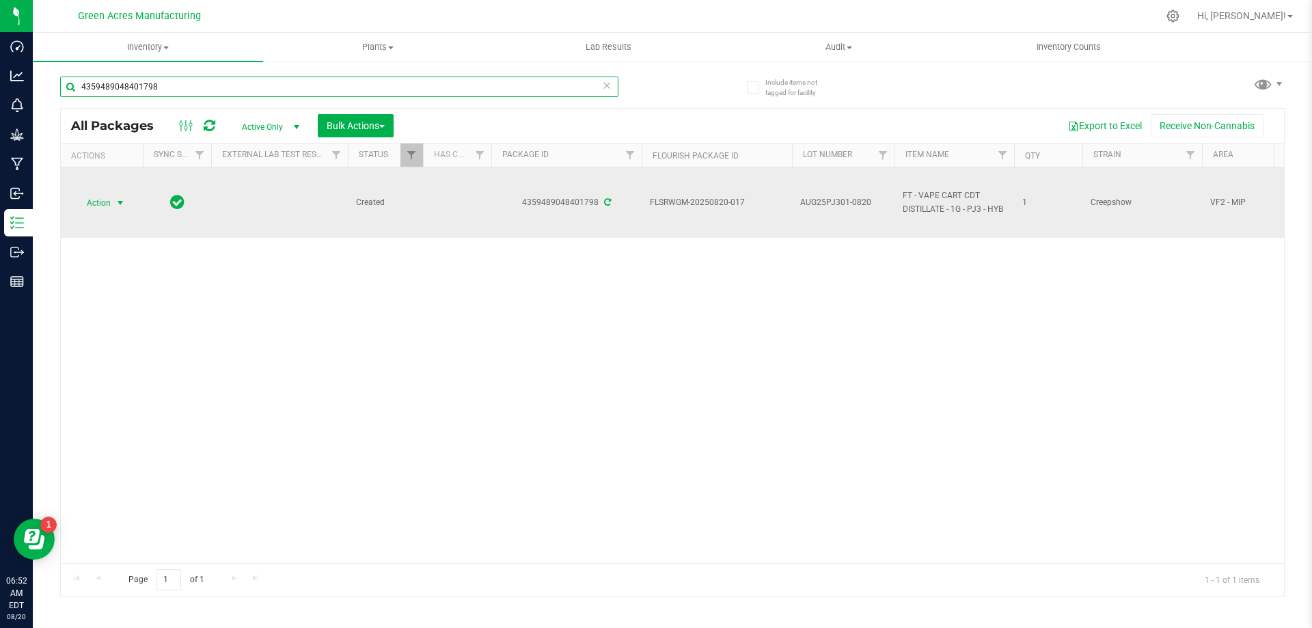
type input "4359489048401798"
click at [107, 199] on span "Action" at bounding box center [92, 202] width 37 height 19
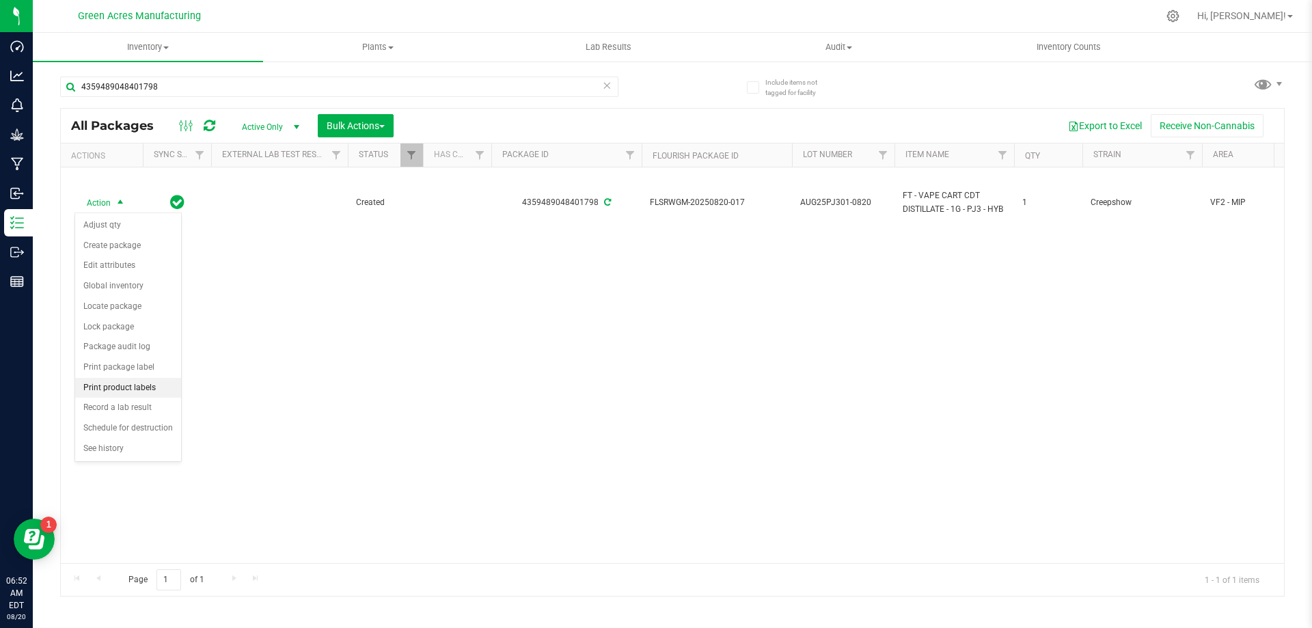
click at [128, 389] on li "Print product labels" at bounding box center [128, 388] width 106 height 20
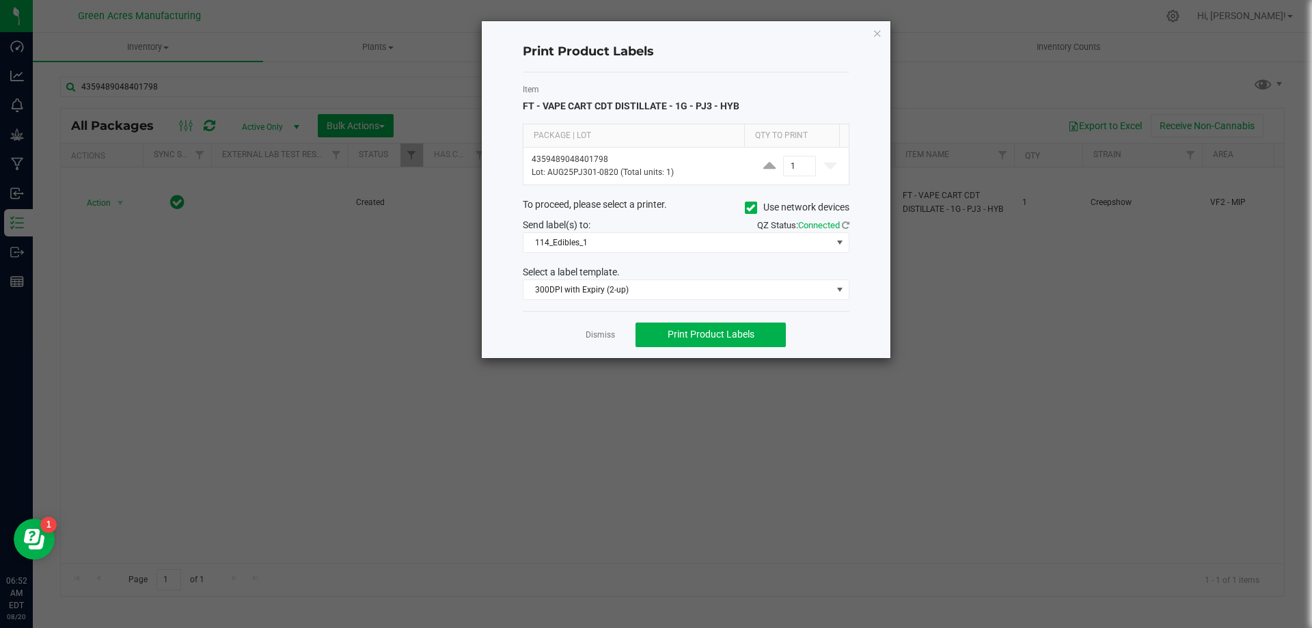
click at [705, 255] on div "Item FT - VAPE CART CDT DISTILLATE - 1G - PJ3 - HYB Package | Lot Qty to Print …" at bounding box center [686, 191] width 327 height 238
click at [709, 249] on span "114_Edibles_1" at bounding box center [677, 242] width 308 height 19
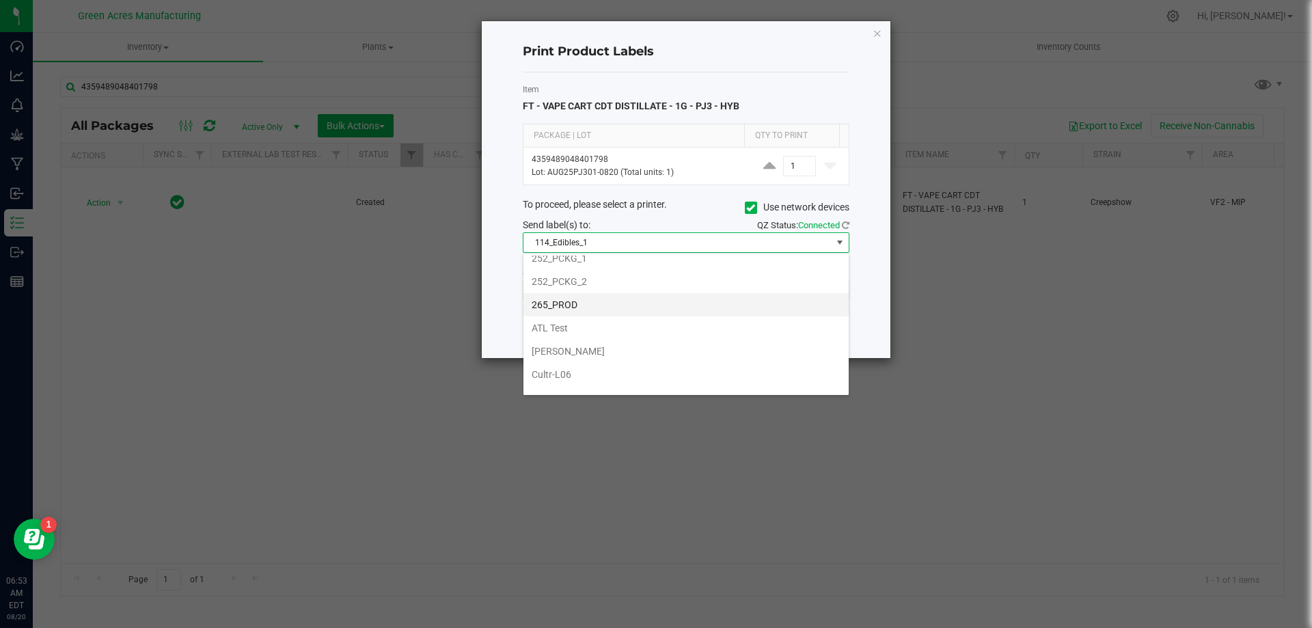
scroll to position [205, 0]
click at [704, 275] on li "252_PCKG_2" at bounding box center [685, 271] width 325 height 23
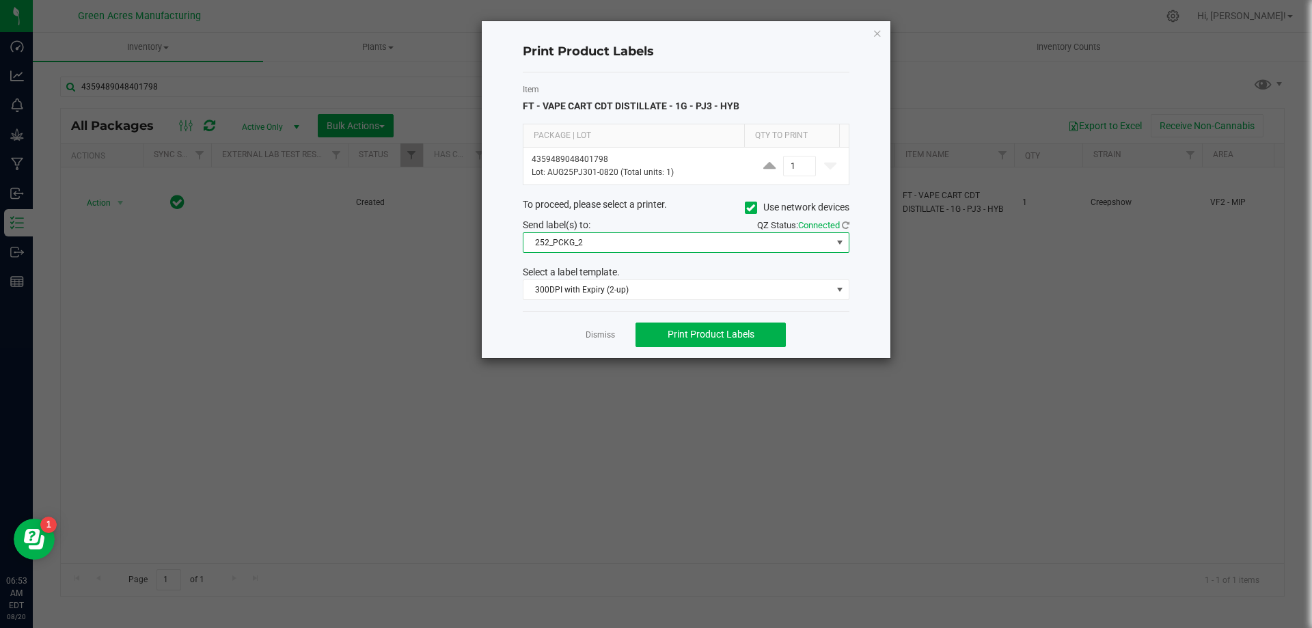
click at [707, 303] on div "Item FT - VAPE CART CDT DISTILLATE - 1G - PJ3 - HYB Package | Lot Qty to Print …" at bounding box center [686, 191] width 327 height 238
click at [708, 299] on span "300DPI with Expiry (2-up)" at bounding box center [686, 289] width 327 height 20
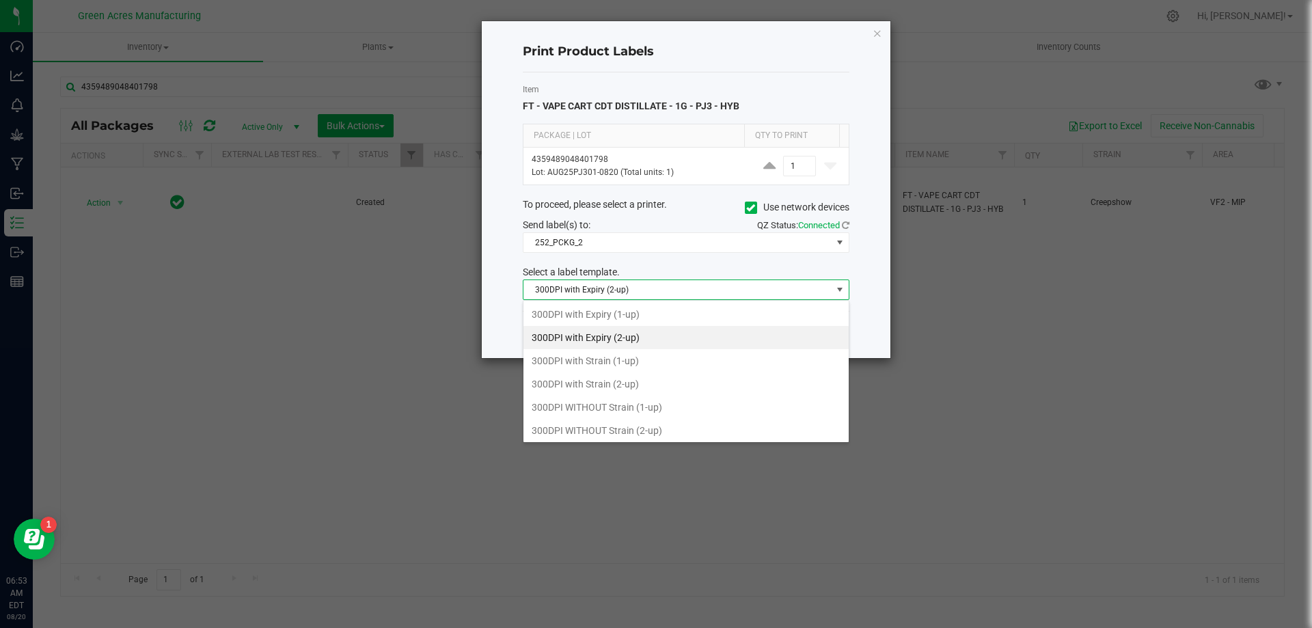
scroll to position [20, 327]
click at [670, 375] on li "300DPI with Strain (2-up)" at bounding box center [685, 383] width 325 height 23
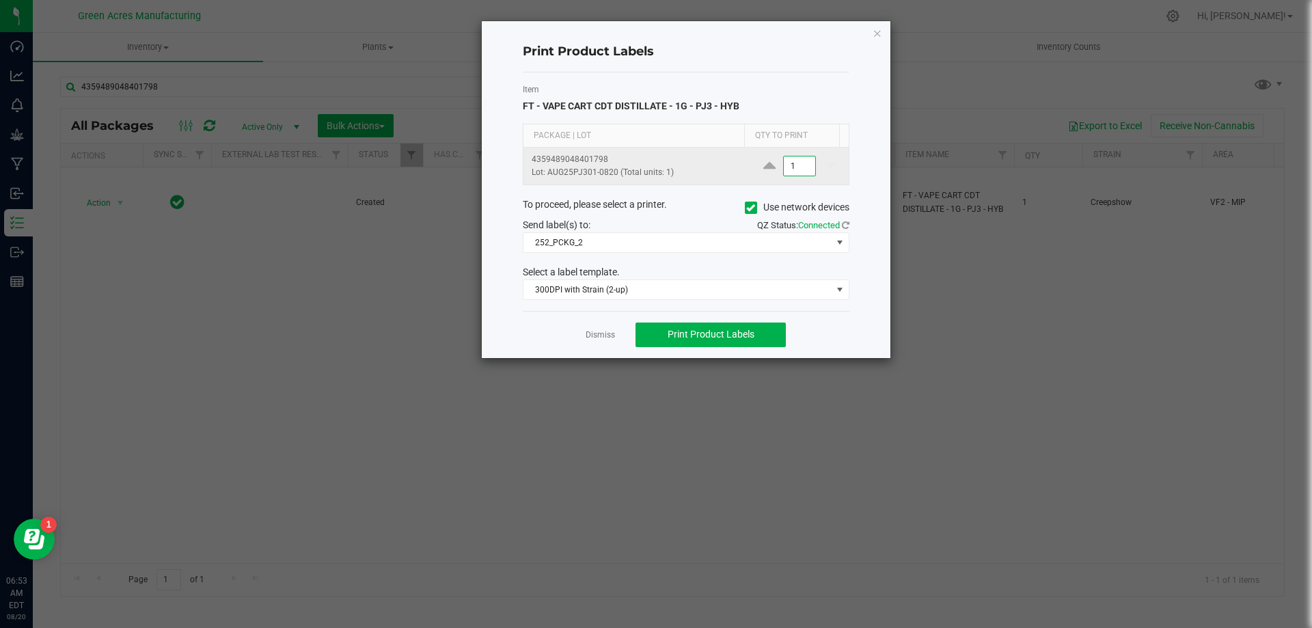
click at [799, 166] on input "1" at bounding box center [799, 165] width 31 height 19
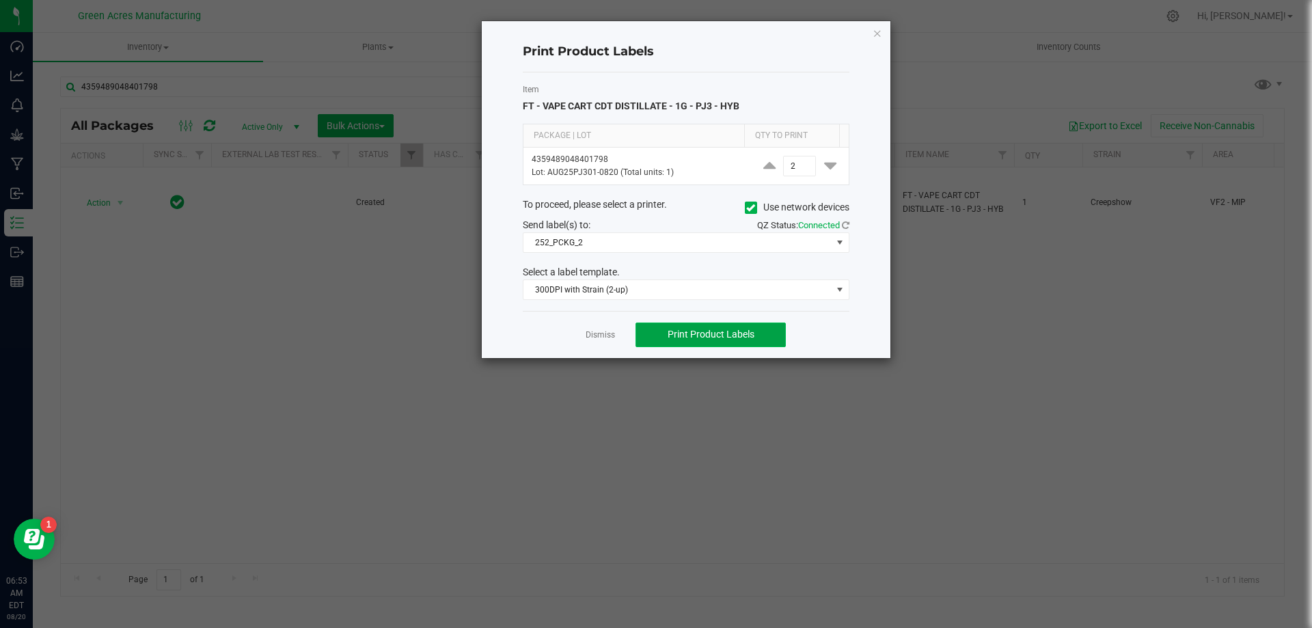
click at [749, 334] on span "Print Product Labels" at bounding box center [711, 334] width 87 height 11
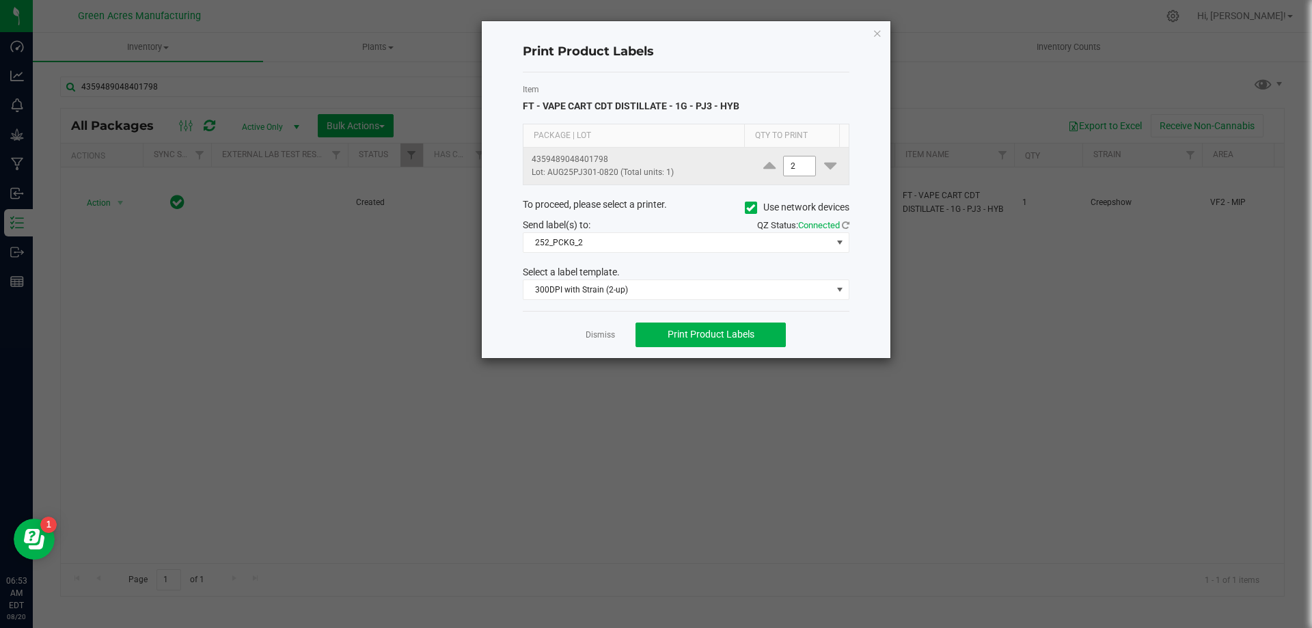
click at [791, 169] on input "2" at bounding box center [799, 165] width 31 height 19
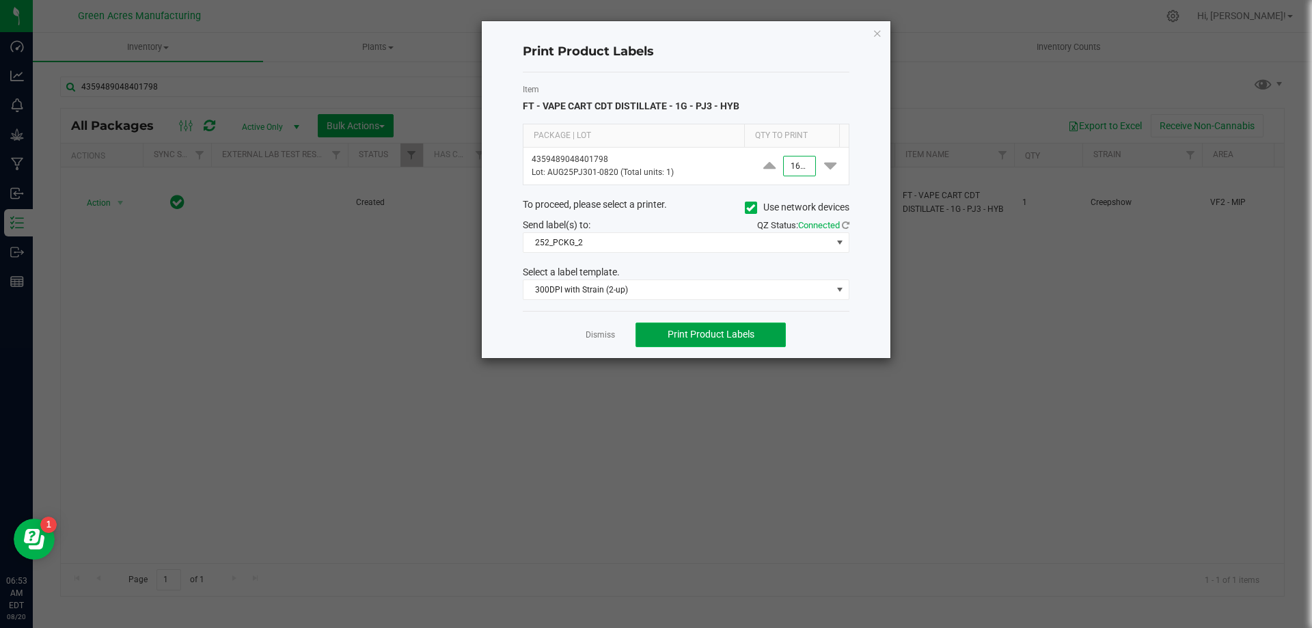
type input "1,600"
click at [713, 338] on span "Print Product Labels" at bounding box center [711, 334] width 87 height 11
click at [875, 36] on icon "button" at bounding box center [878, 33] width 10 height 16
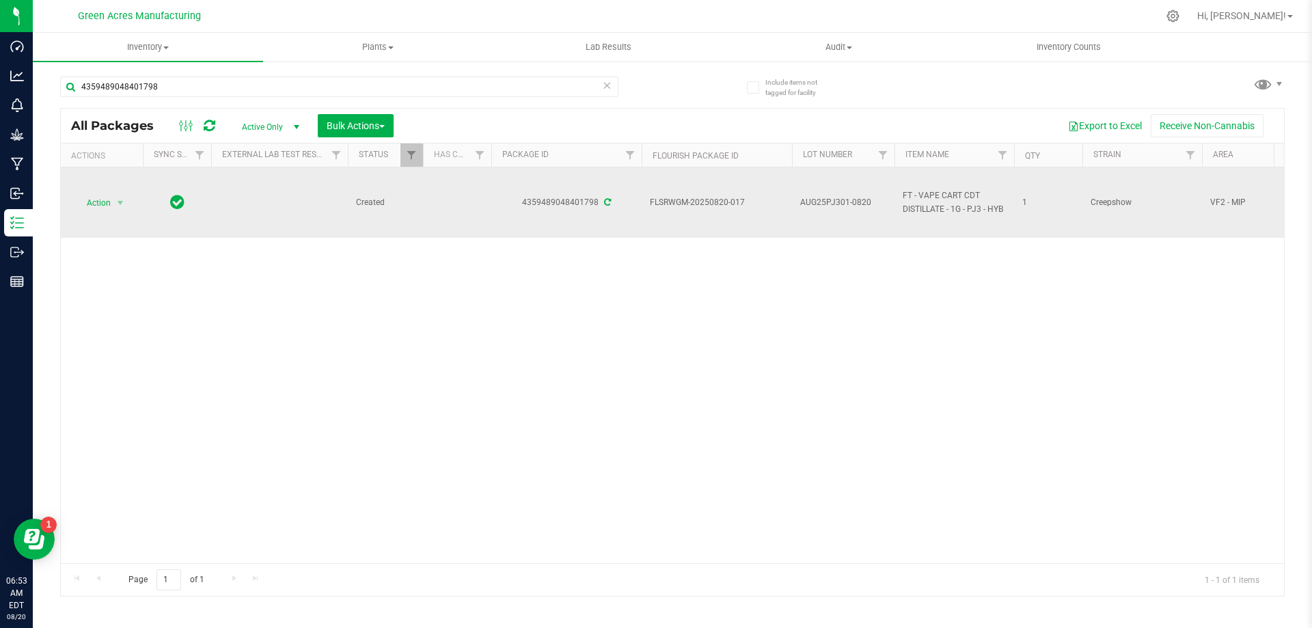
click at [834, 201] on span "AUG25PJ301-0820" at bounding box center [843, 202] width 86 height 13
click at [834, 201] on input "AUG25PJ301-0820" at bounding box center [840, 202] width 98 height 21
